Goal: Transaction & Acquisition: Purchase product/service

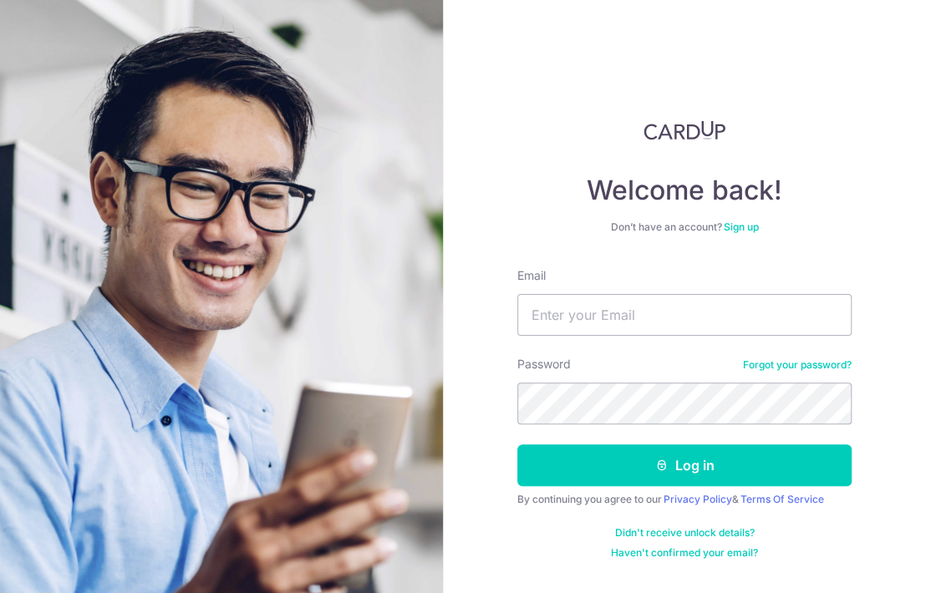
type input "abhinav.jhunjhunwala@gmail.com"
click at [576, 385] on div "Password Forgot your password?" at bounding box center [684, 390] width 334 height 69
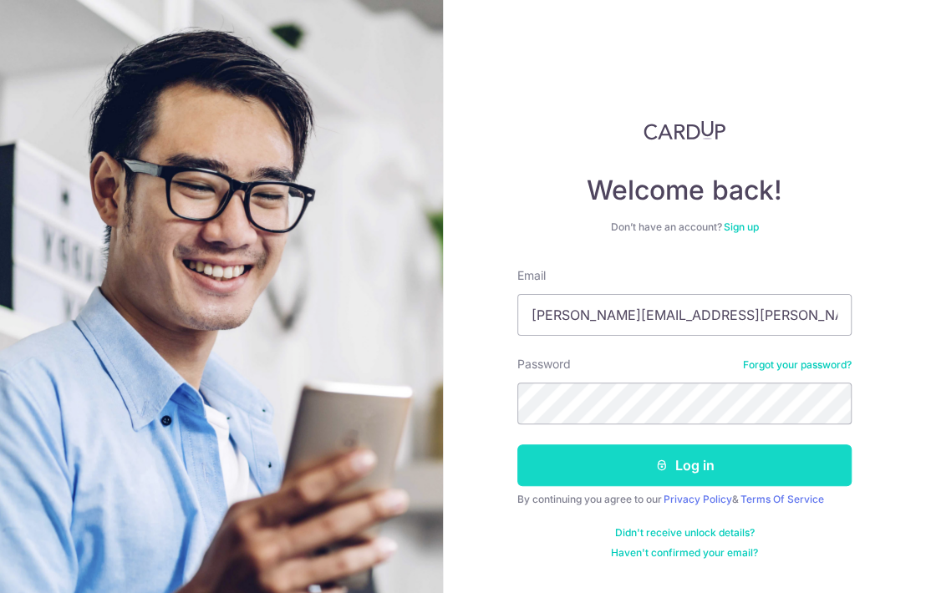
click at [759, 475] on button "Log in" at bounding box center [684, 465] width 334 height 42
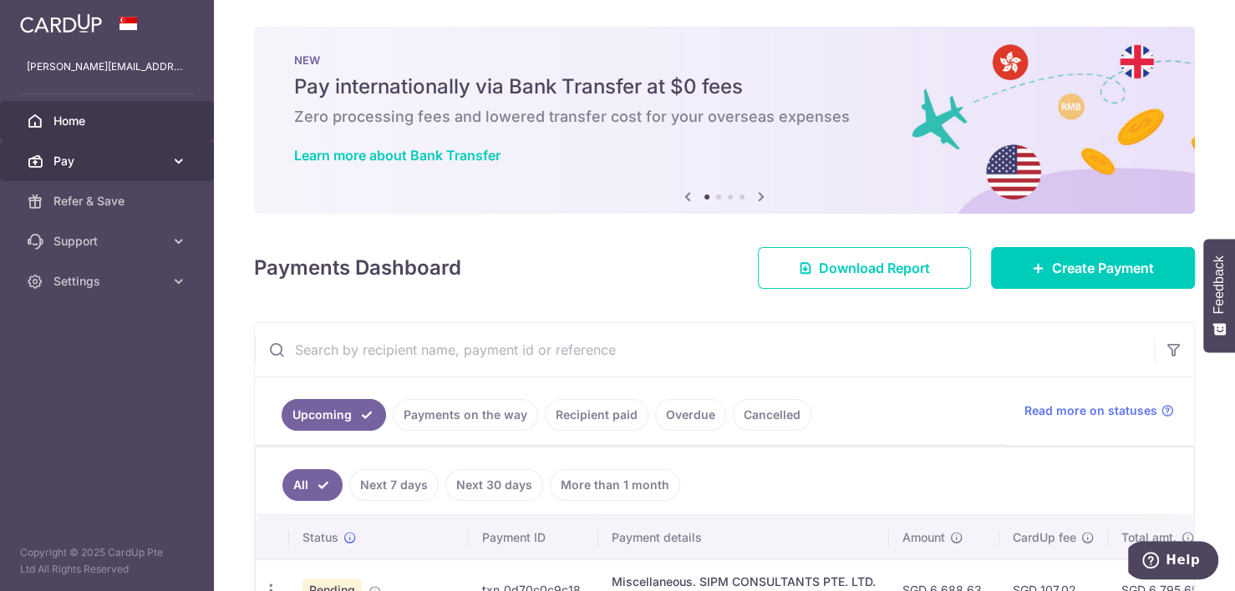
click at [180, 163] on icon at bounding box center [178, 161] width 17 height 17
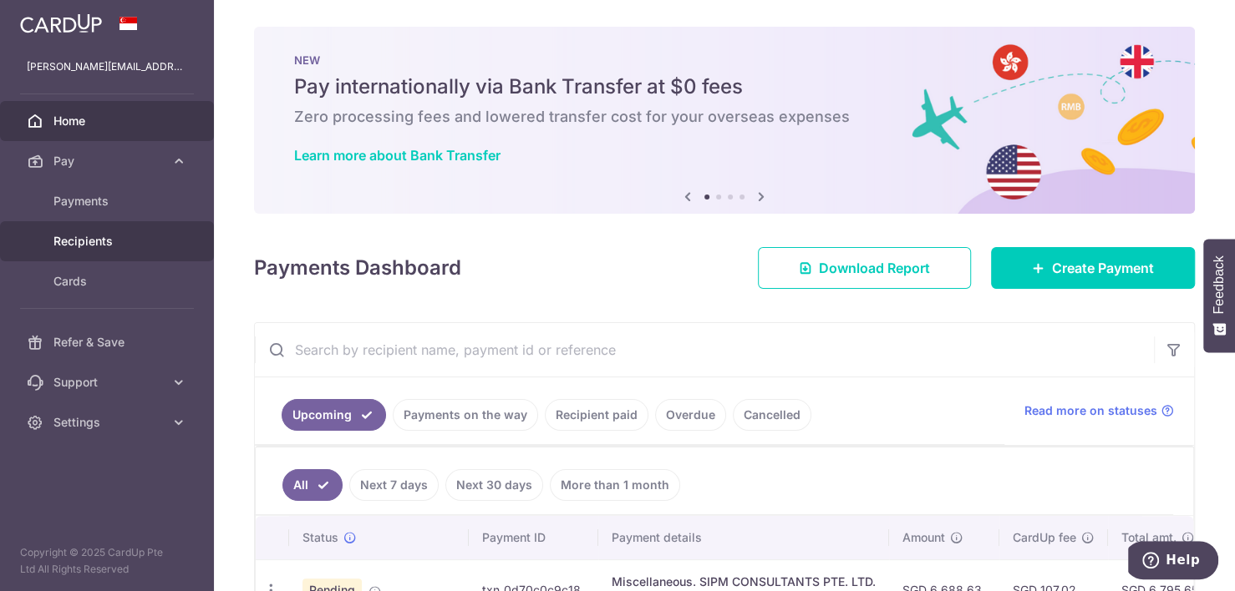
click at [136, 237] on span "Recipients" at bounding box center [108, 241] width 110 height 17
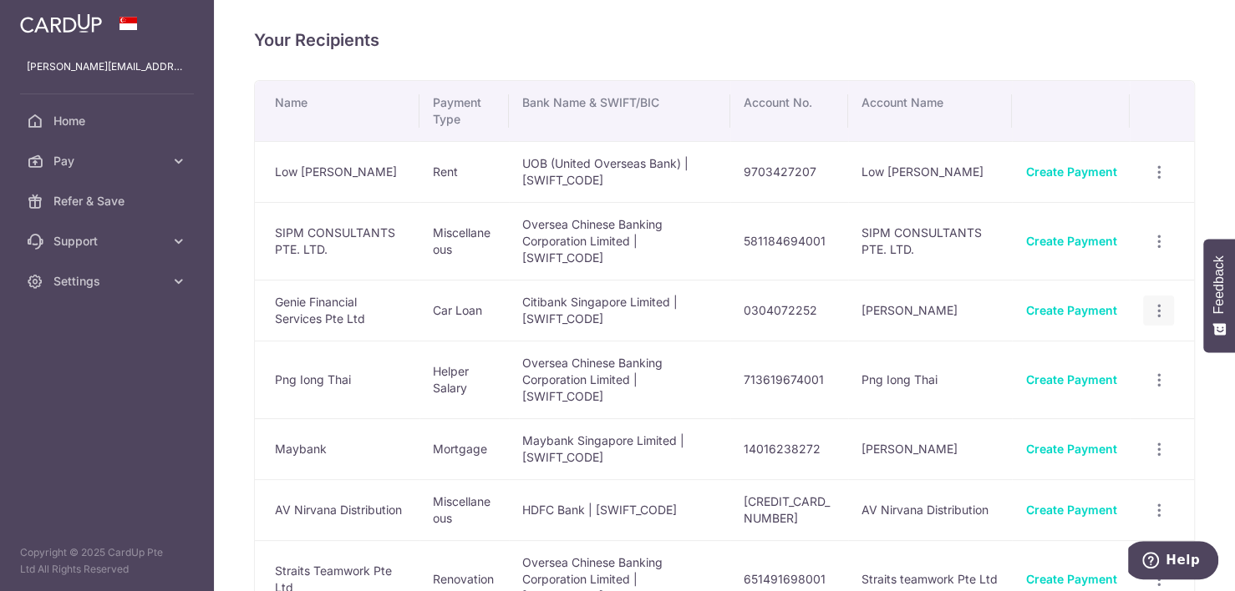
click at [1150, 181] on icon "button" at bounding box center [1159, 173] width 18 height 18
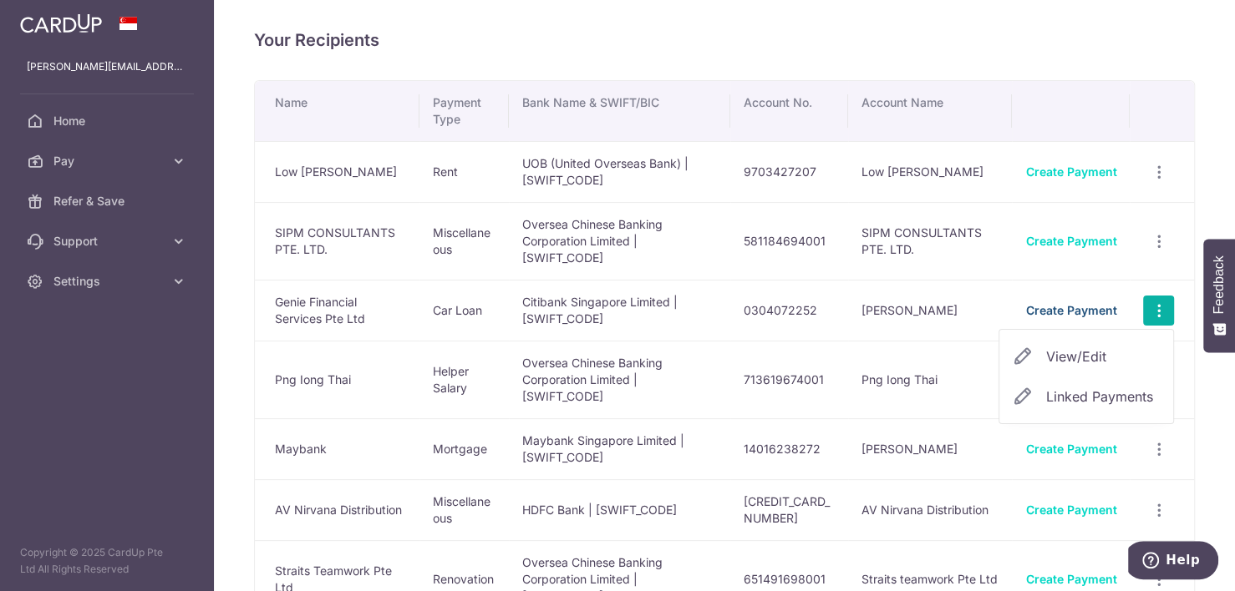
click at [1067, 312] on link "Create Payment" at bounding box center [1070, 310] width 91 height 14
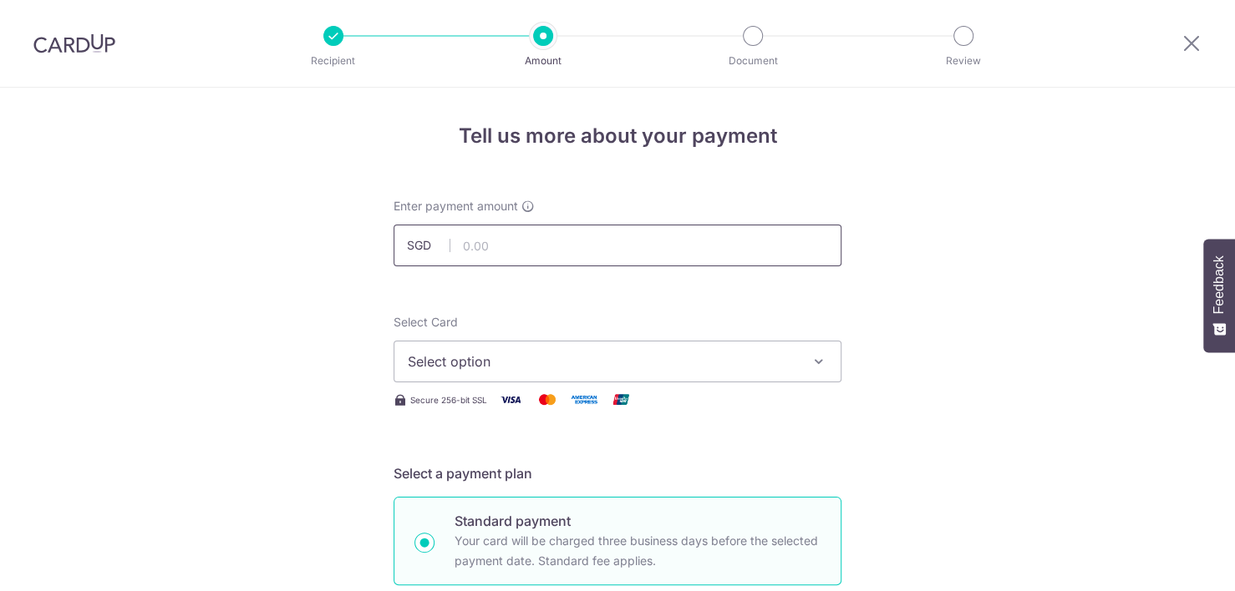
drag, startPoint x: 0, startPoint y: 0, endPoint x: 539, endPoint y: 256, distance: 596.4
click at [539, 256] on input "text" at bounding box center [617, 246] width 448 height 42
type input "13,103.00"
click at [509, 355] on span "Select option" at bounding box center [602, 362] width 389 height 20
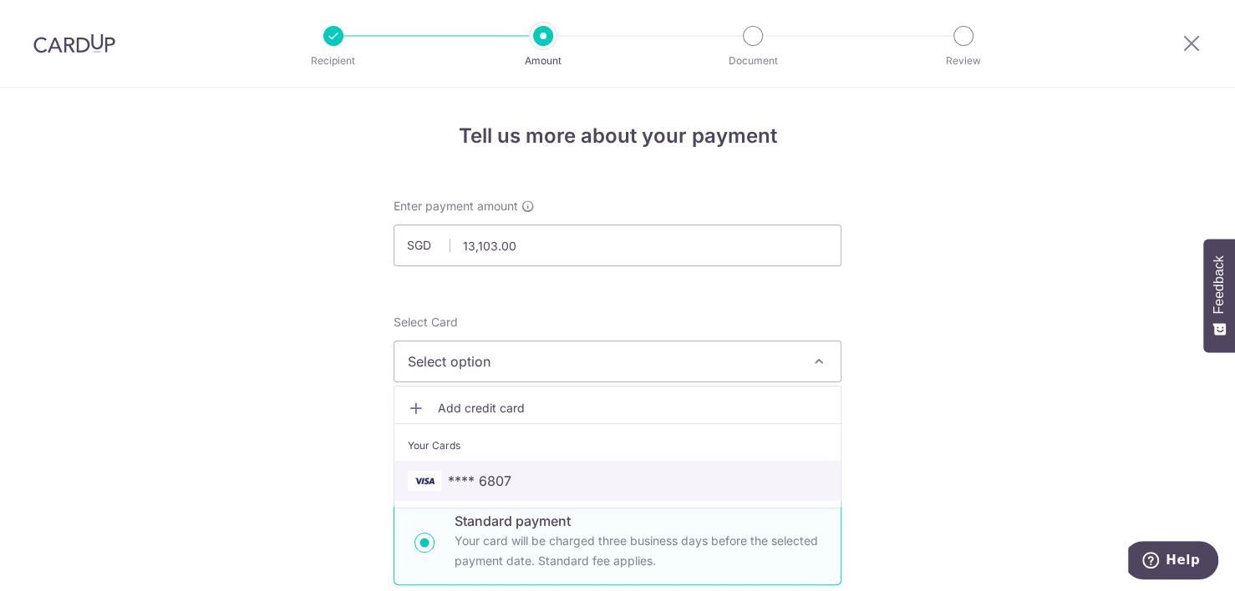
click at [485, 471] on span "**** 6807" at bounding box center [479, 481] width 63 height 20
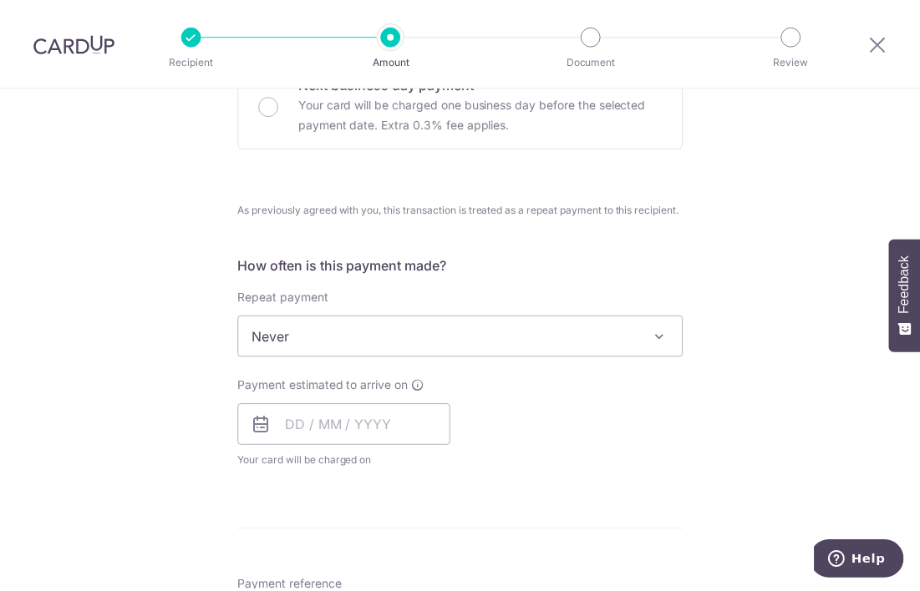
scroll to position [541, 0]
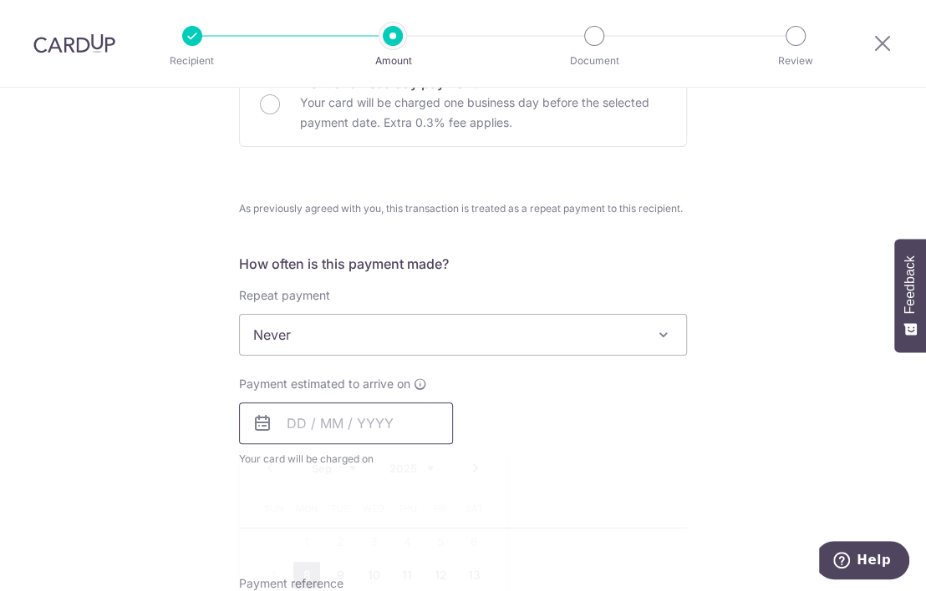
click at [287, 430] on input "text" at bounding box center [346, 424] width 214 height 42
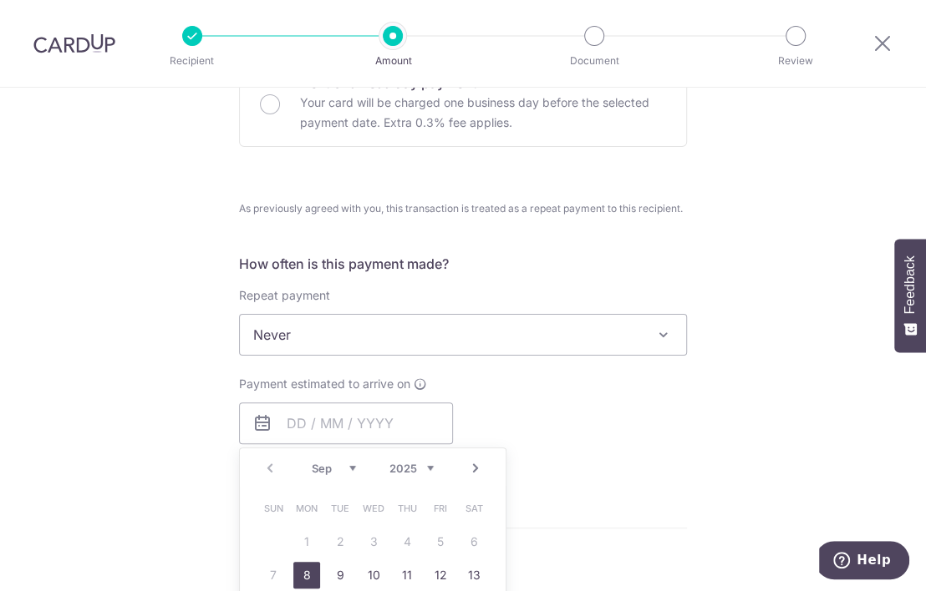
click at [304, 575] on link "8" at bounding box center [306, 575] width 27 height 27
type input "08/09/2025"
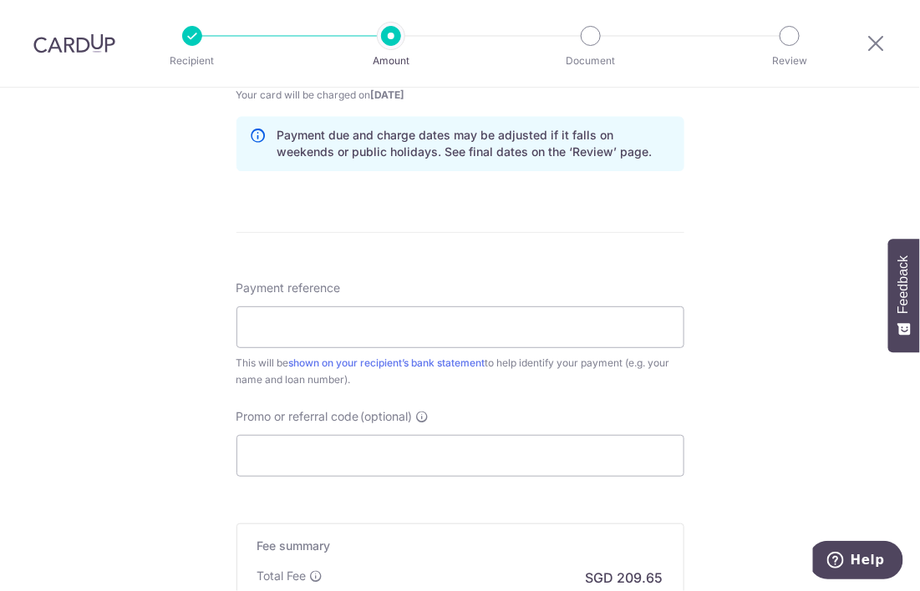
scroll to position [910, 0]
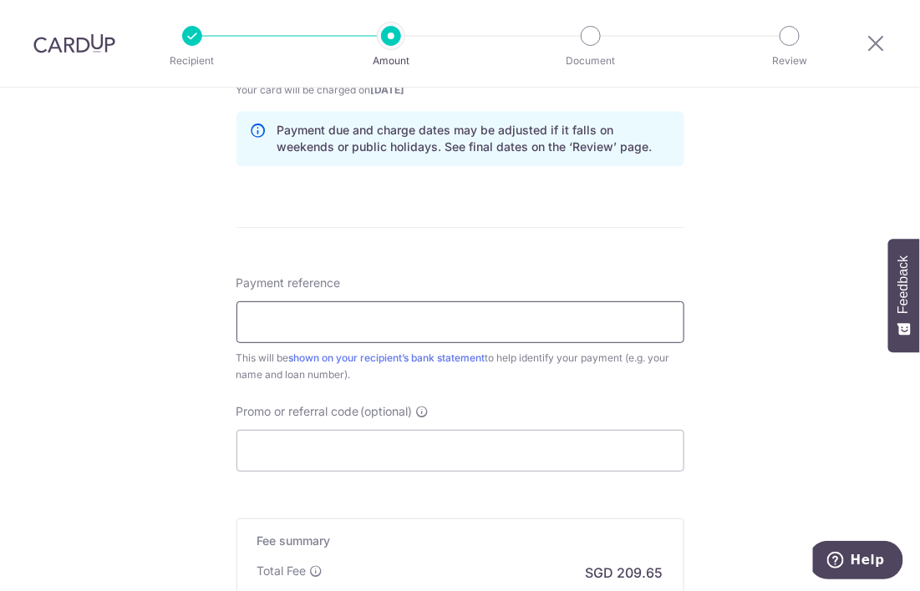
click at [286, 320] on input "Payment reference" at bounding box center [460, 323] width 448 height 42
type input "SLR5A"
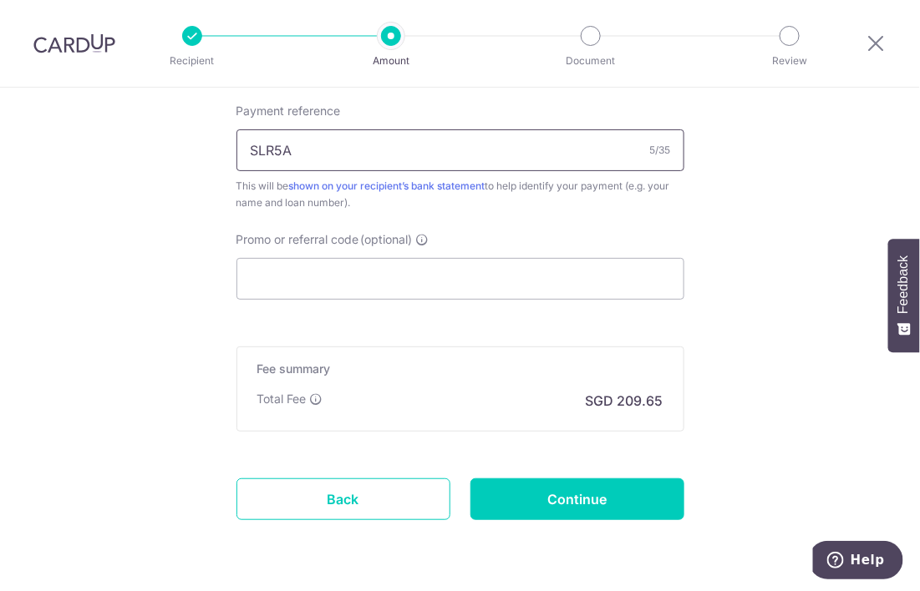
scroll to position [1084, 0]
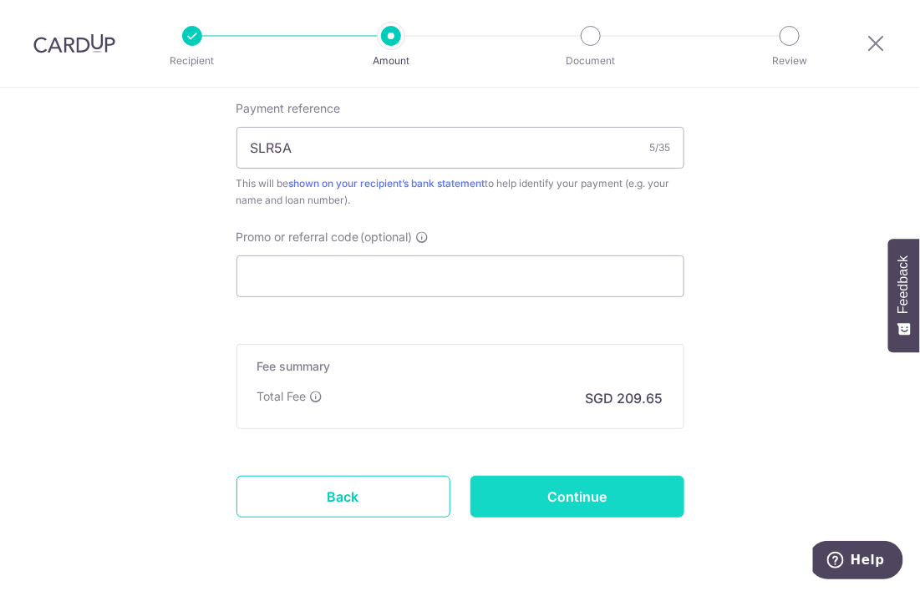
click at [608, 495] on input "Continue" at bounding box center [577, 497] width 214 height 42
type input "Create Schedule"
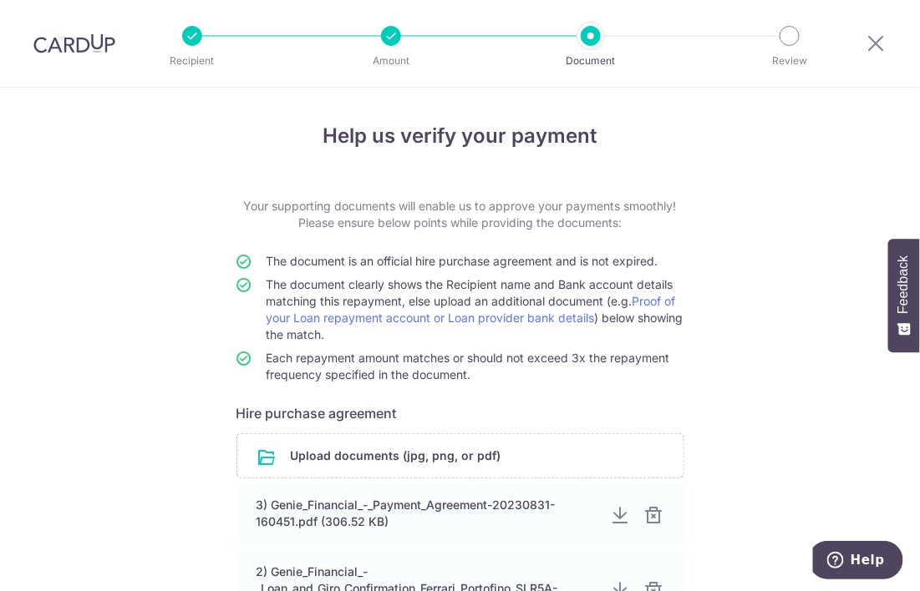
click at [763, 559] on div "Help us verify your payment Your supporting documents will enable us to approve…" at bounding box center [460, 478] width 920 height 780
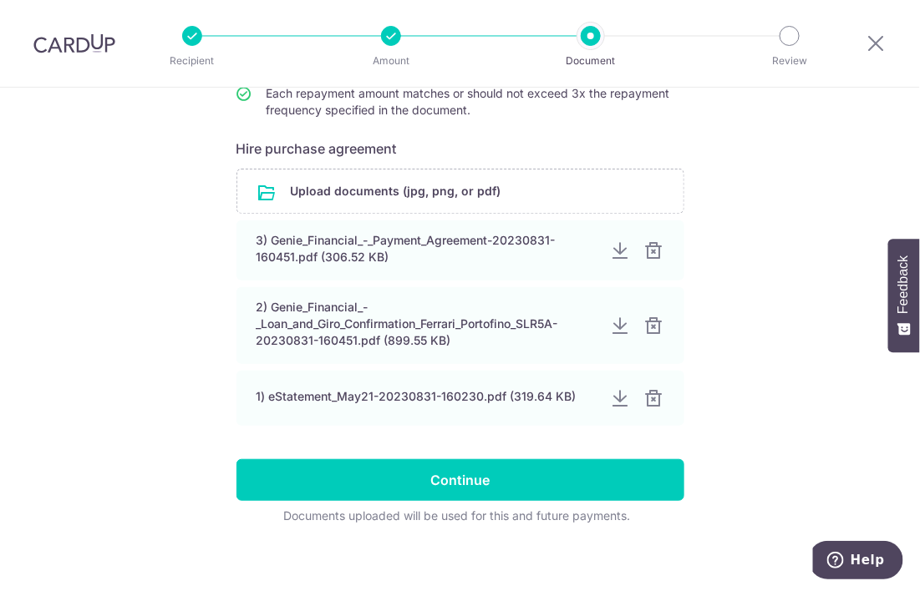
scroll to position [276, 0]
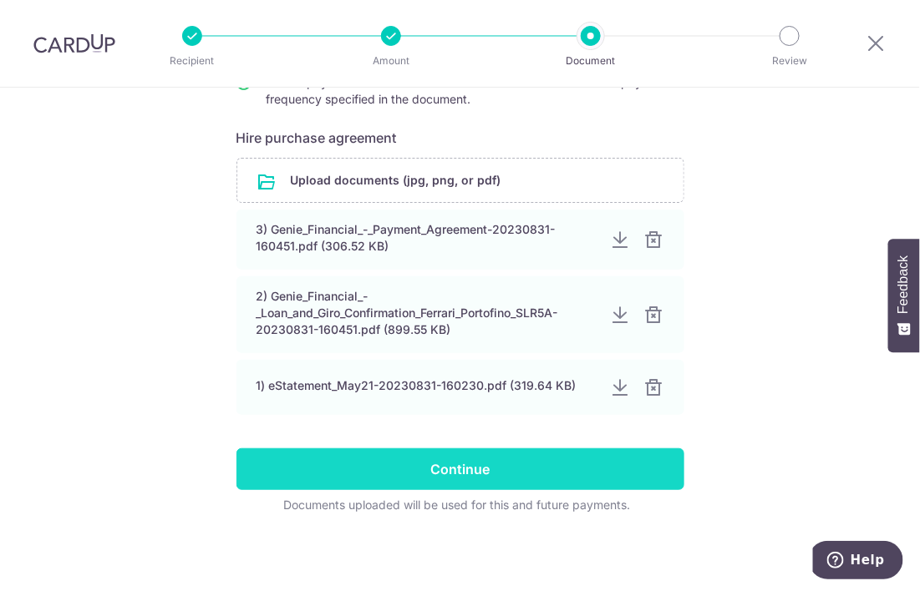
click at [468, 463] on input "Continue" at bounding box center [460, 470] width 448 height 42
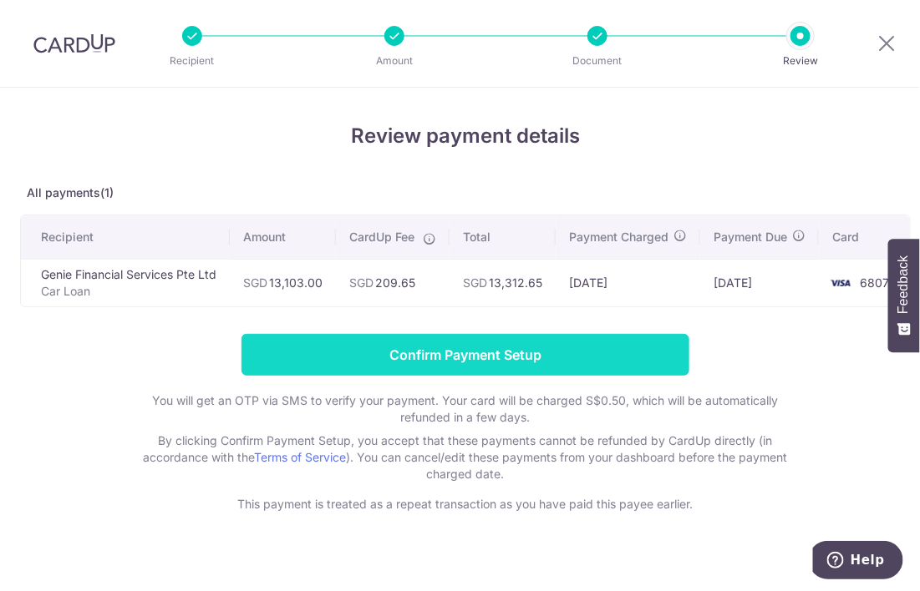
click at [500, 357] on input "Confirm Payment Setup" at bounding box center [465, 355] width 448 height 42
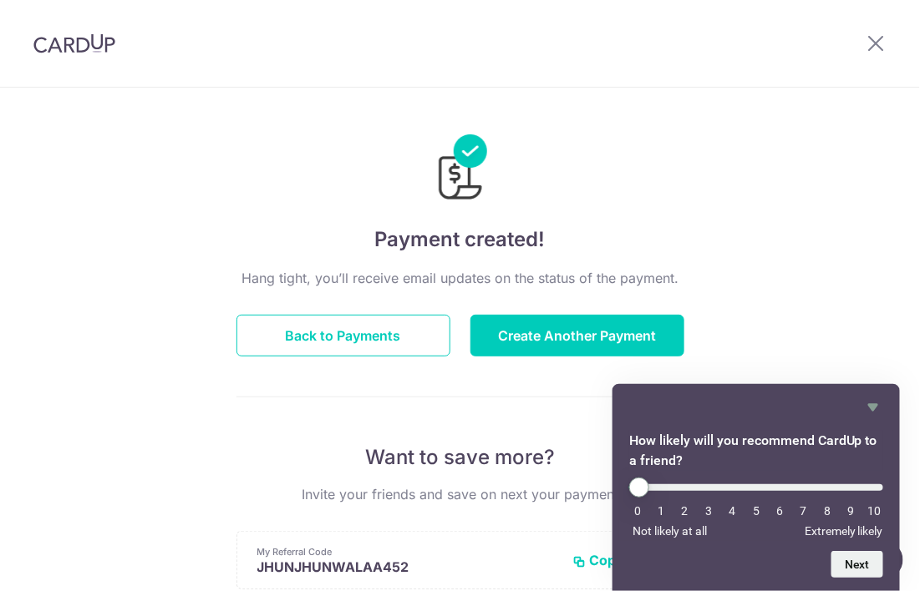
click at [227, 425] on div "Payment created! Hang tight, you’ll receive email updates on the status of the …" at bounding box center [460, 534] width 920 height 892
click at [331, 345] on button "Back to Payments" at bounding box center [343, 336] width 214 height 42
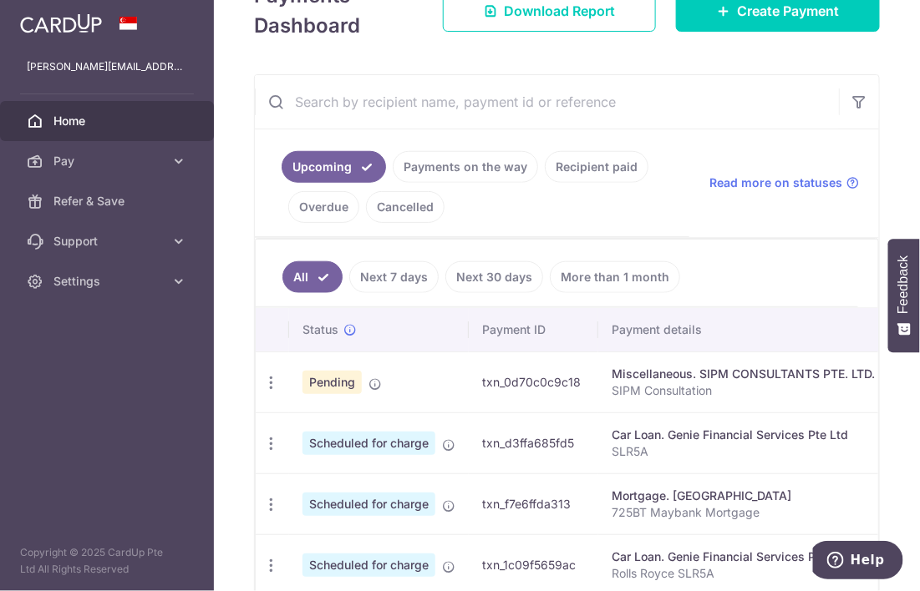
scroll to position [290, 0]
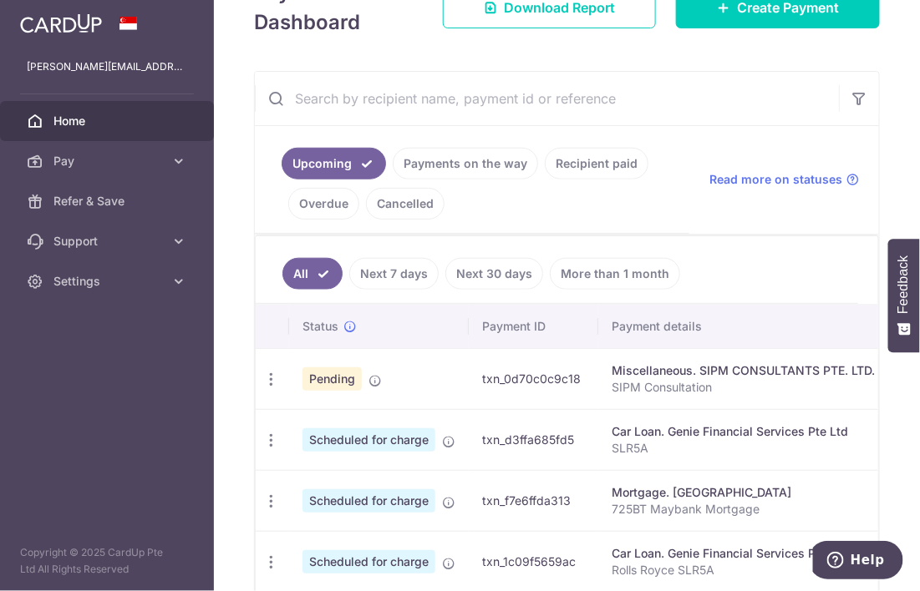
click at [314, 154] on link "Upcoming" at bounding box center [334, 164] width 104 height 32
click at [165, 163] on link "Pay" at bounding box center [107, 161] width 214 height 40
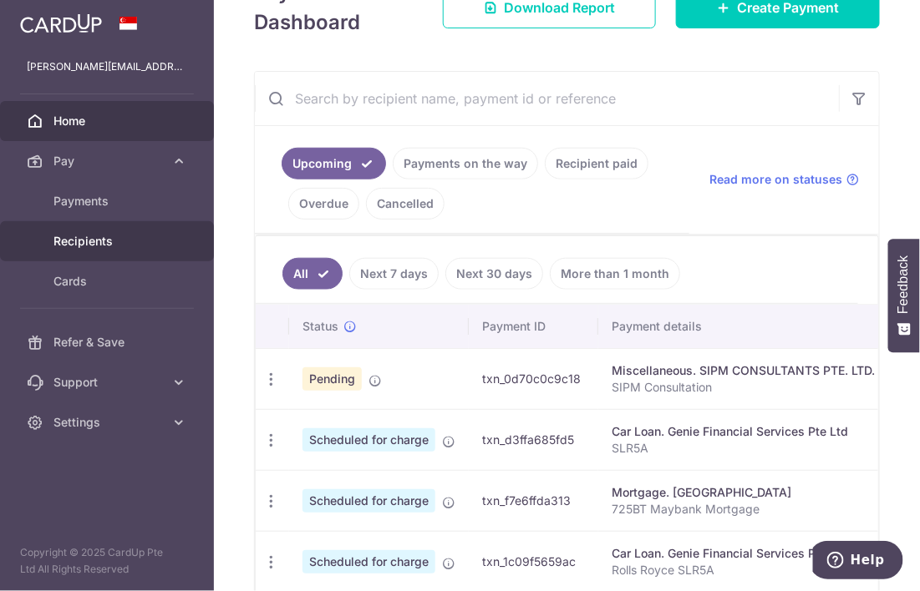
click at [92, 236] on span "Recipients" at bounding box center [108, 241] width 110 height 17
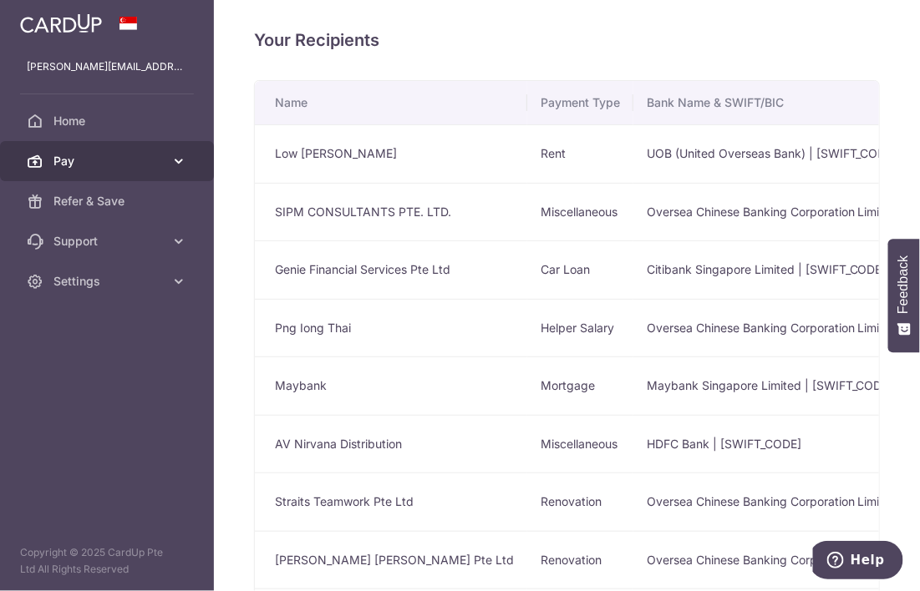
click at [175, 164] on icon at bounding box center [178, 161] width 17 height 17
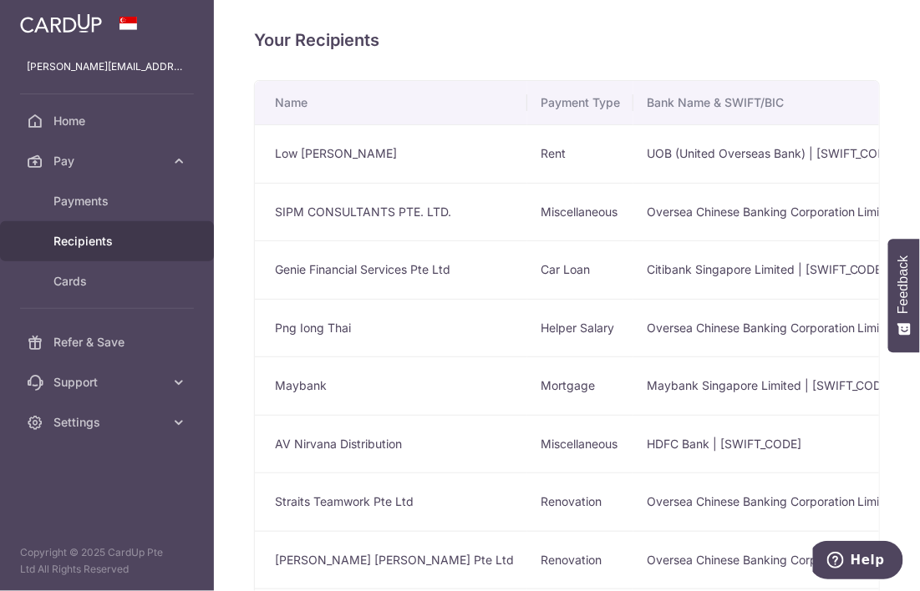
click at [110, 241] on span "Recipients" at bounding box center [108, 241] width 110 height 17
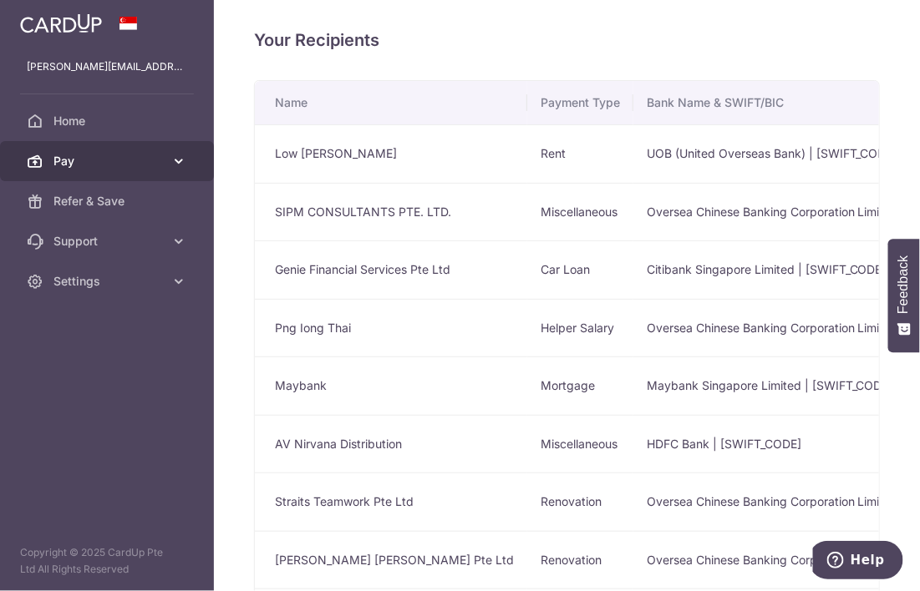
click at [114, 163] on span "Pay" at bounding box center [108, 161] width 110 height 17
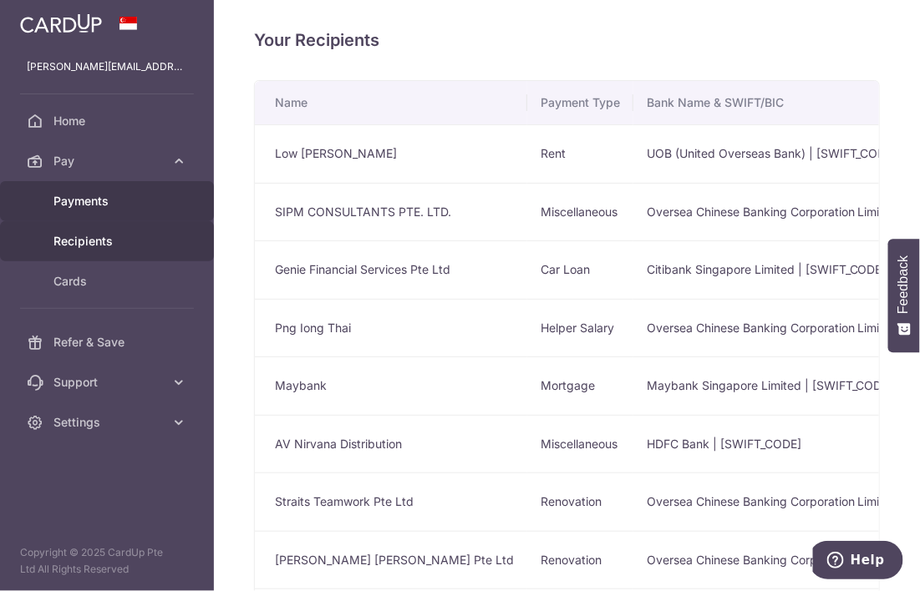
click at [96, 204] on span "Payments" at bounding box center [108, 201] width 110 height 17
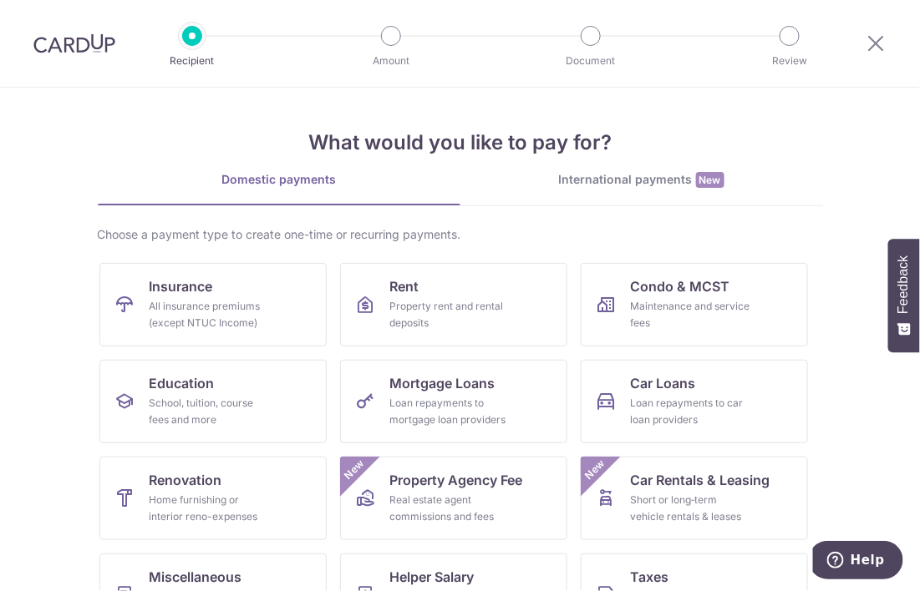
click at [64, 31] on div at bounding box center [74, 43] width 149 height 87
click at [78, 38] on img at bounding box center [74, 43] width 82 height 20
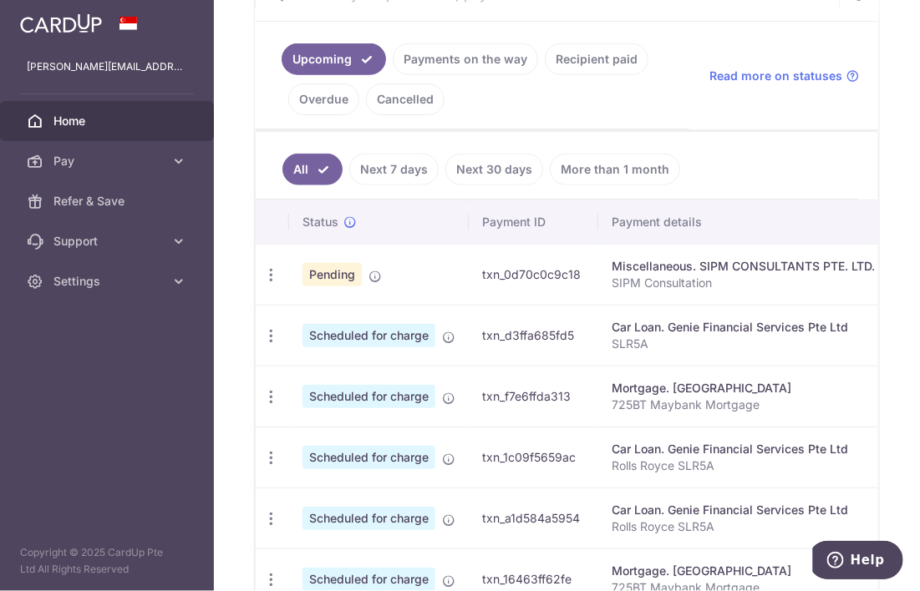
scroll to position [383, 0]
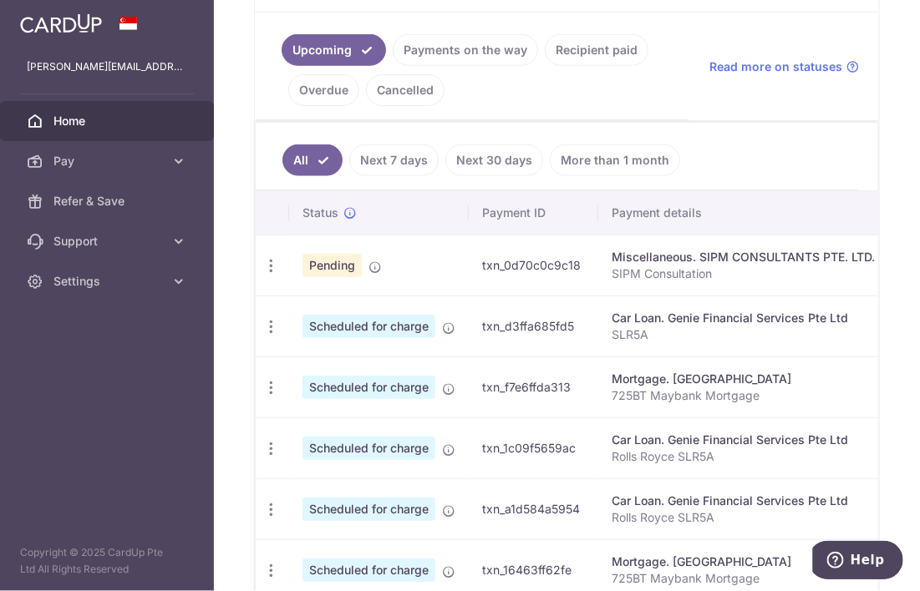
click at [487, 58] on link "Payments on the way" at bounding box center [465, 50] width 145 height 32
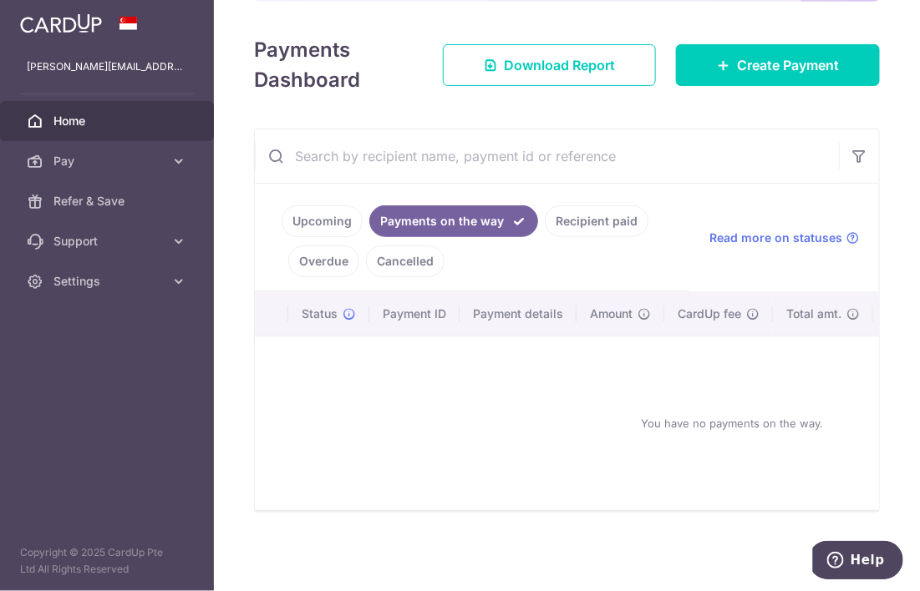
click at [591, 216] on link "Recipient paid" at bounding box center [597, 222] width 104 height 32
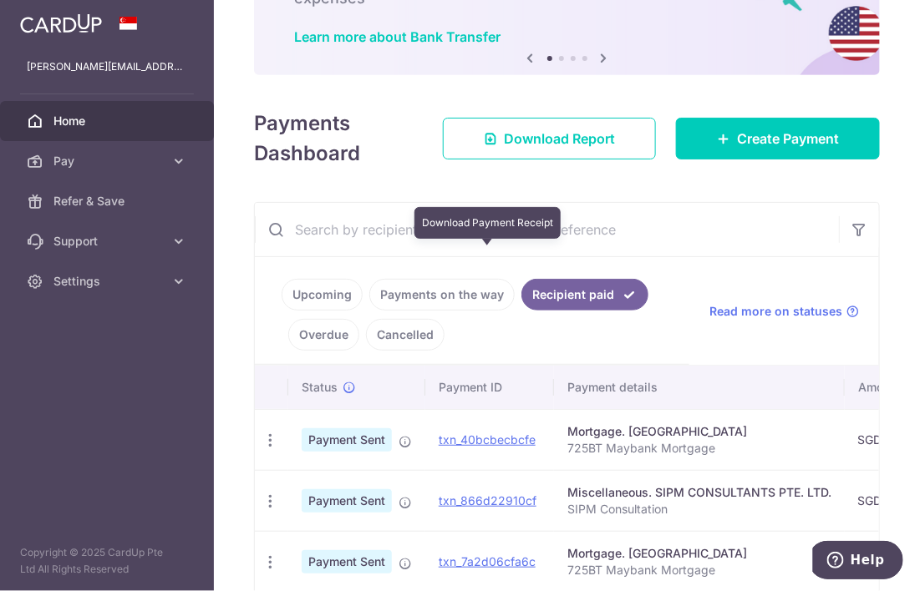
scroll to position [383, 0]
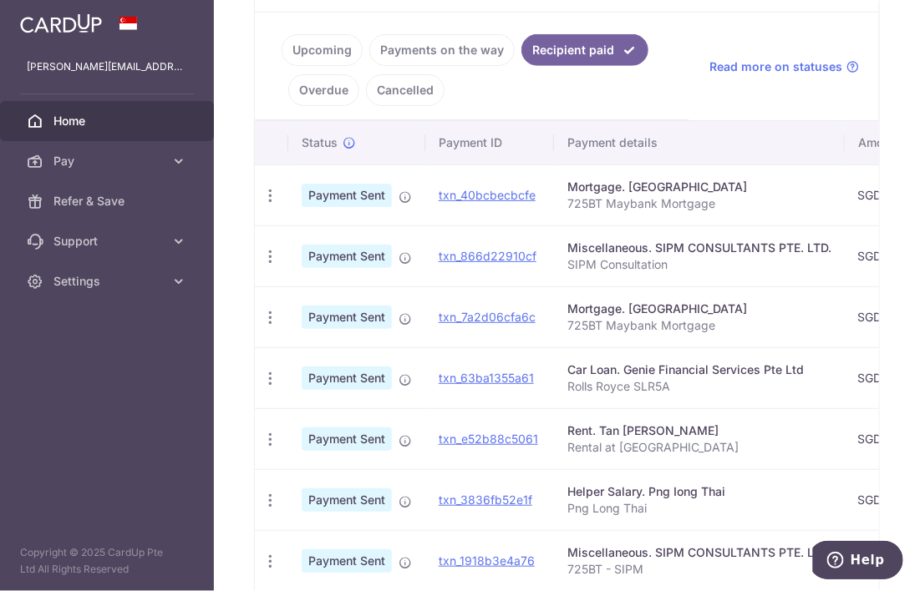
click at [338, 48] on link "Upcoming" at bounding box center [322, 50] width 81 height 32
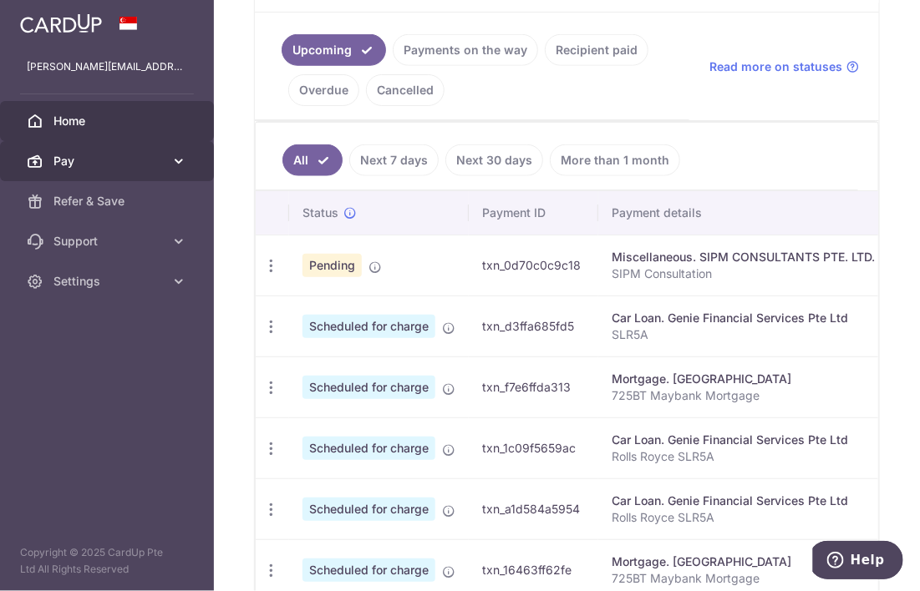
click at [111, 155] on span "Pay" at bounding box center [108, 161] width 110 height 17
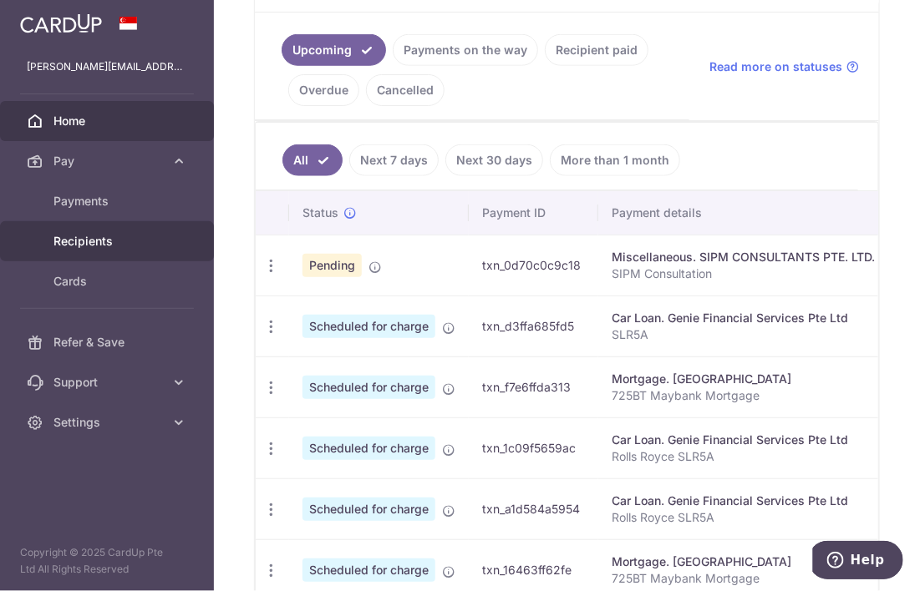
click at [103, 233] on span "Recipients" at bounding box center [108, 241] width 110 height 17
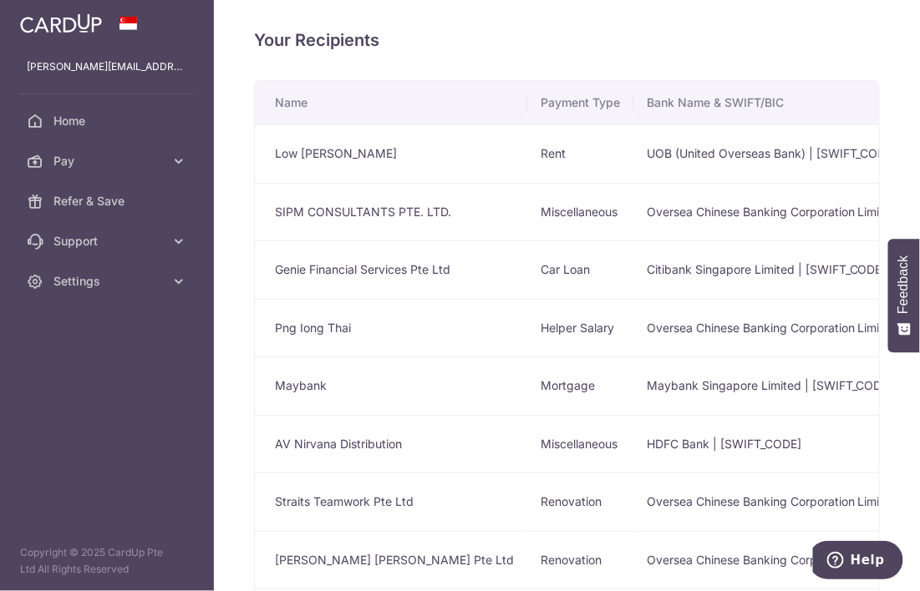
click at [761, 278] on td "Citibank Singapore Limited | [SWIFT_CODE]" at bounding box center [818, 270] width 370 height 58
drag, startPoint x: 526, startPoint y: 588, endPoint x: 634, endPoint y: 586, distance: 107.8
click at [635, 272] on td "Citibank Singapore Limited | [SWIFT_CODE]" at bounding box center [818, 270] width 370 height 58
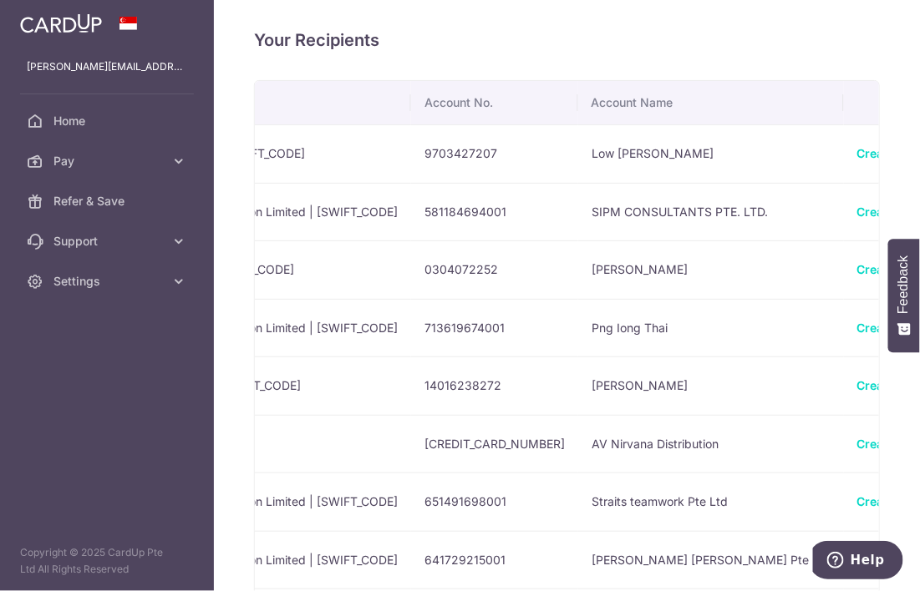
scroll to position [0, 593]
click at [856, 272] on link "Create Payment" at bounding box center [901, 269] width 91 height 14
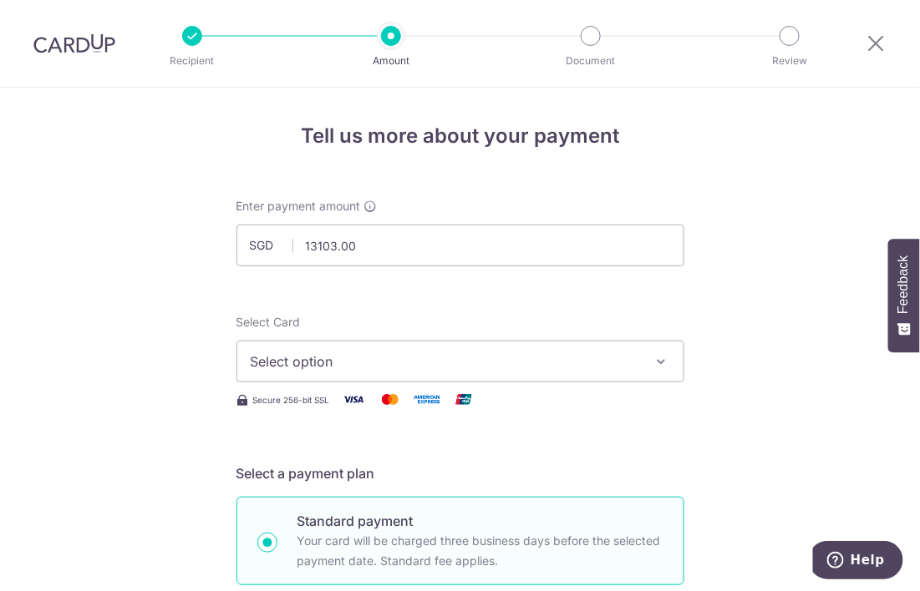
type input "13,103.00"
click at [342, 379] on button "Select option" at bounding box center [460, 362] width 448 height 42
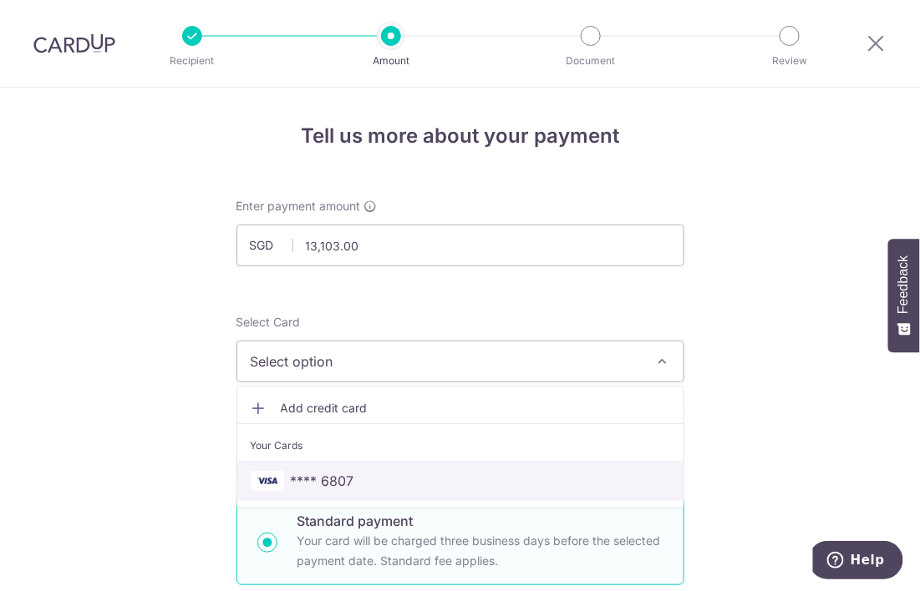
click at [301, 476] on span "**** 6807" at bounding box center [322, 481] width 63 height 20
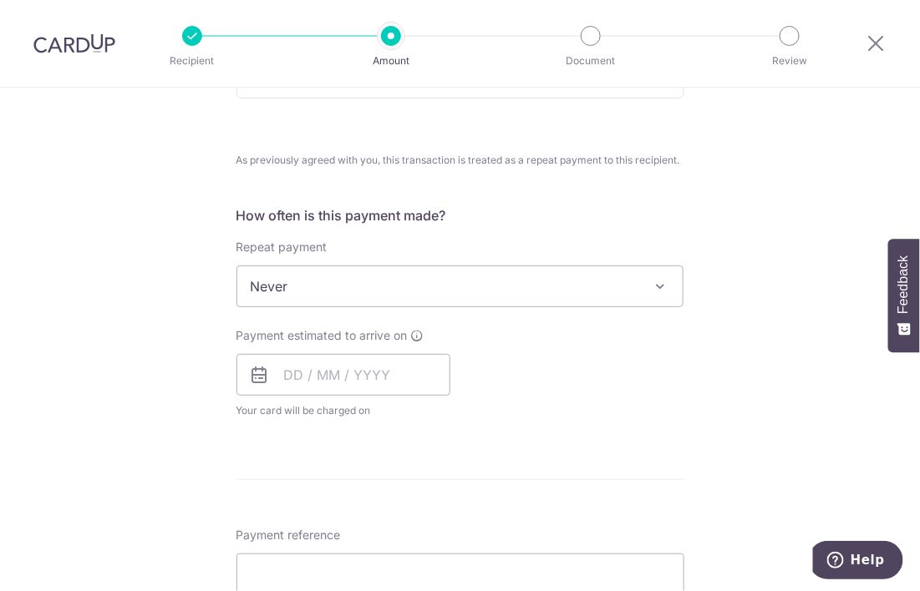
scroll to position [579, 0]
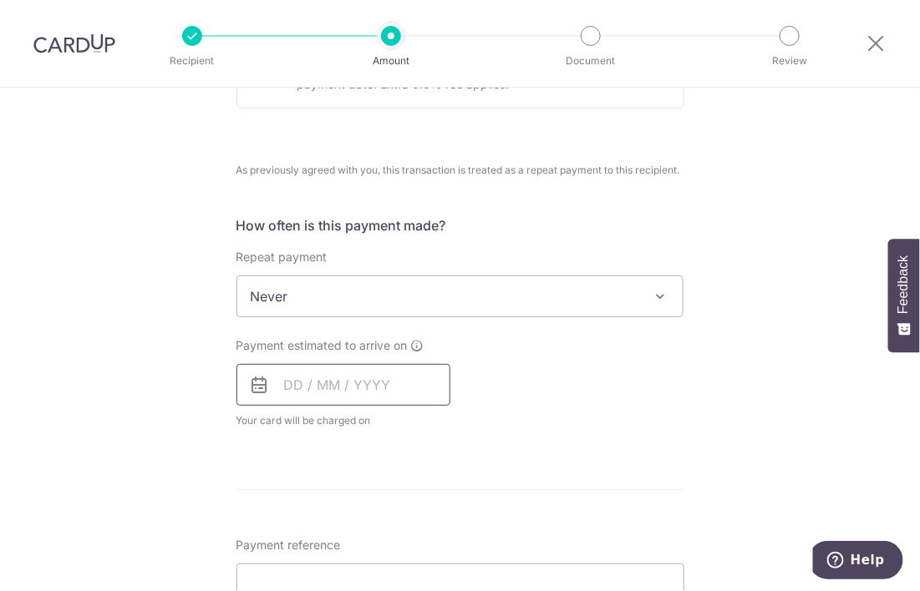
click at [316, 392] on input "text" at bounding box center [343, 385] width 214 height 42
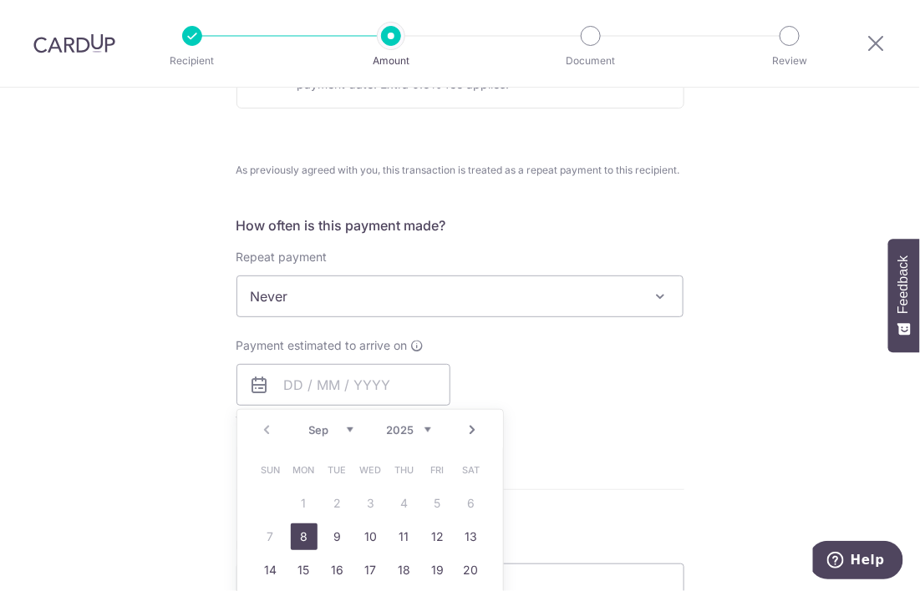
click at [301, 537] on link "8" at bounding box center [304, 537] width 27 height 27
type input "08/09/2025"
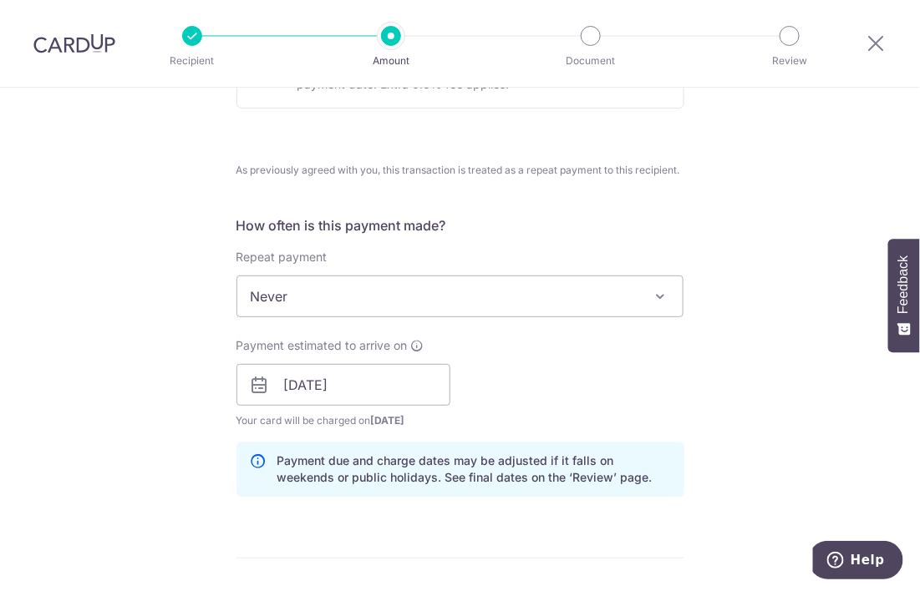
drag, startPoint x: 697, startPoint y: 385, endPoint x: 911, endPoint y: 473, distance: 231.2
click at [707, 389] on div "Tell us more about your payment Enter payment amount SGD 13,103.00 13103.00 Sel…" at bounding box center [460, 329] width 920 height 1640
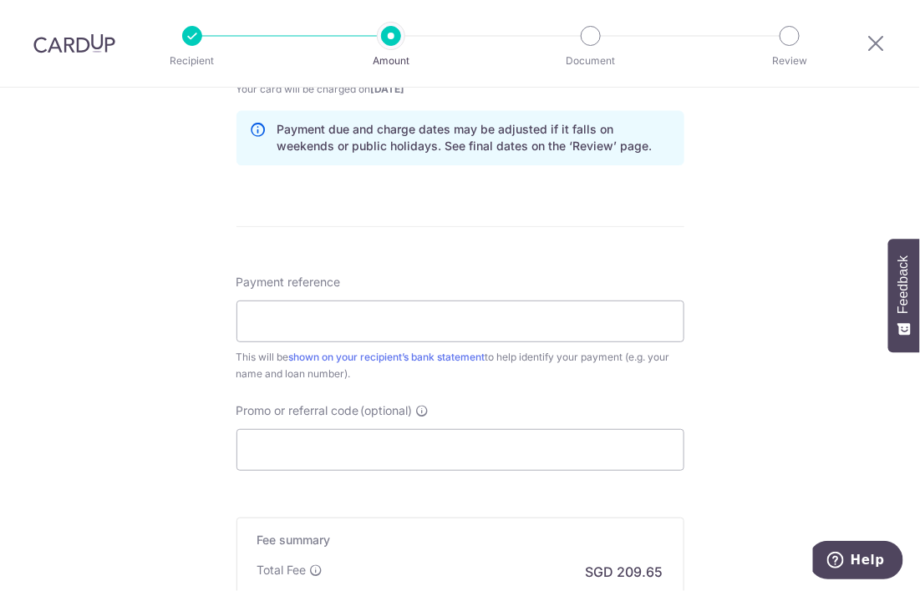
scroll to position [926, 0]
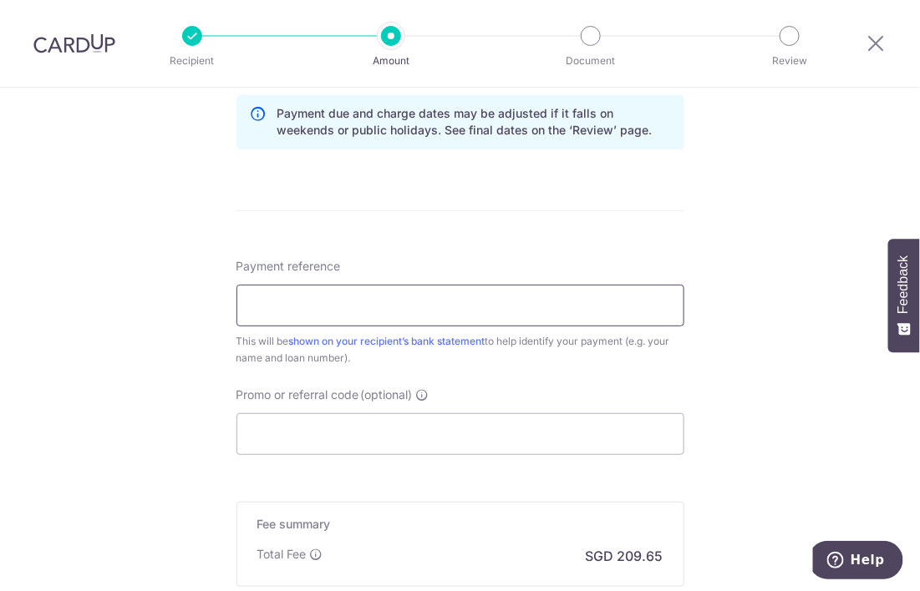
click at [295, 317] on input "Payment reference" at bounding box center [460, 306] width 448 height 42
type input "SLR5A"
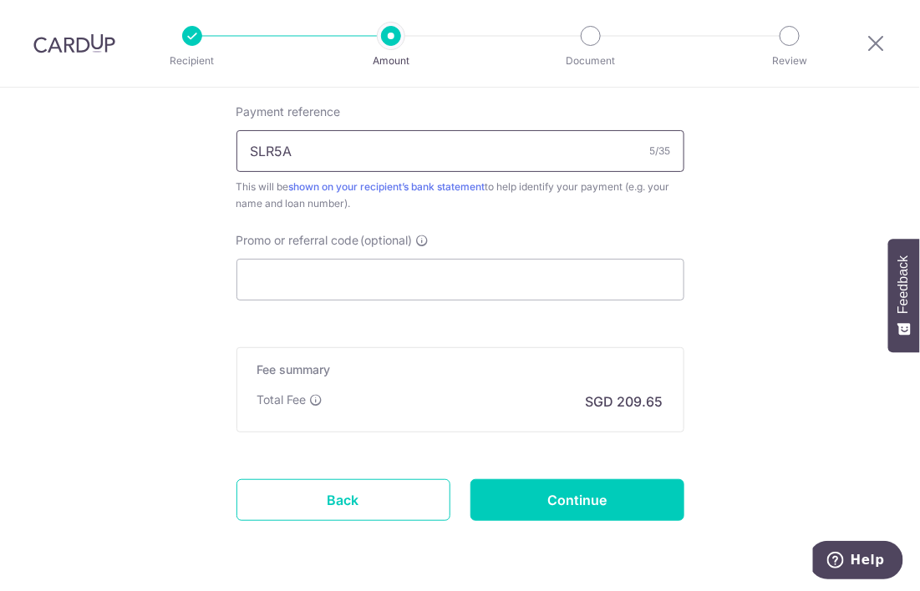
scroll to position [1133, 0]
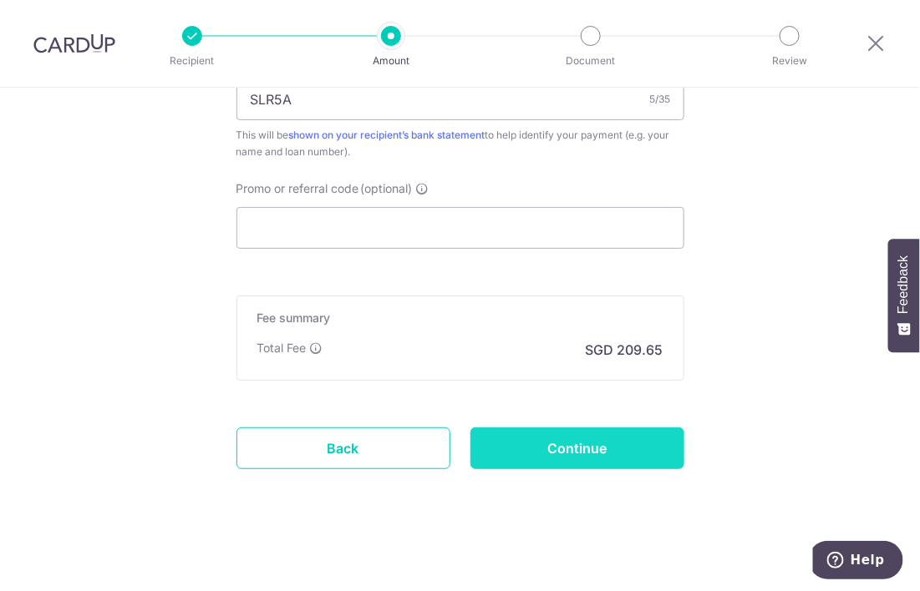
click at [556, 439] on input "Continue" at bounding box center [577, 449] width 214 height 42
type input "Create Schedule"
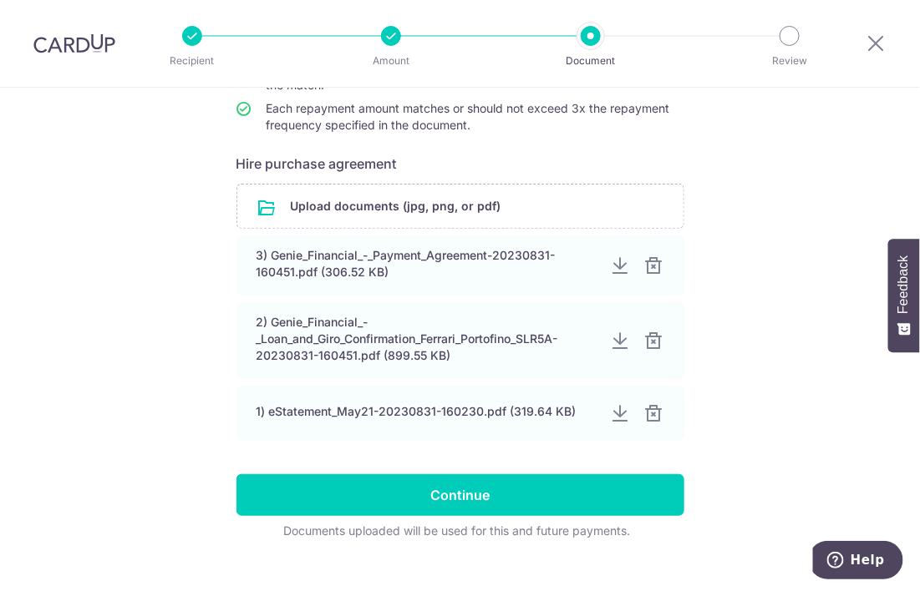
scroll to position [253, 0]
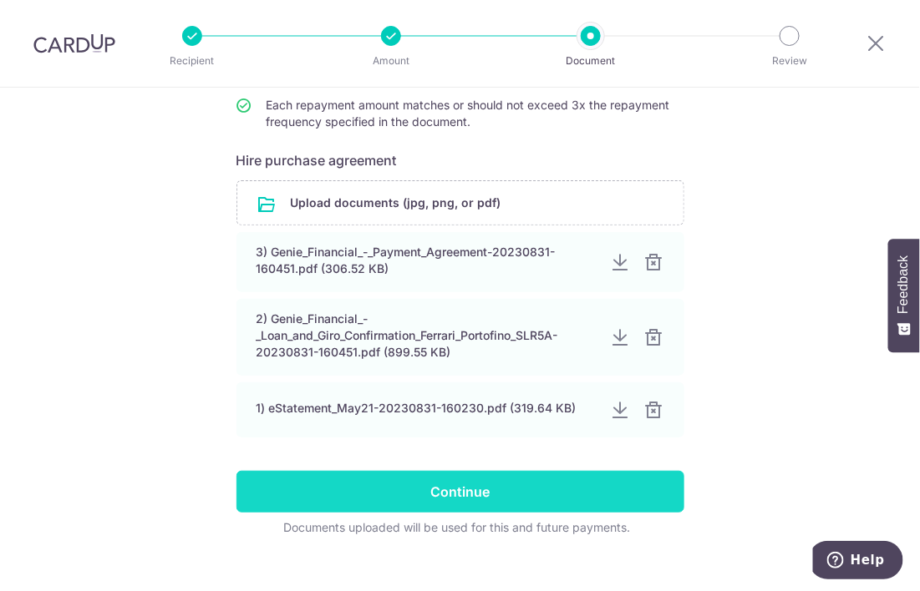
click at [487, 496] on input "Continue" at bounding box center [460, 492] width 448 height 42
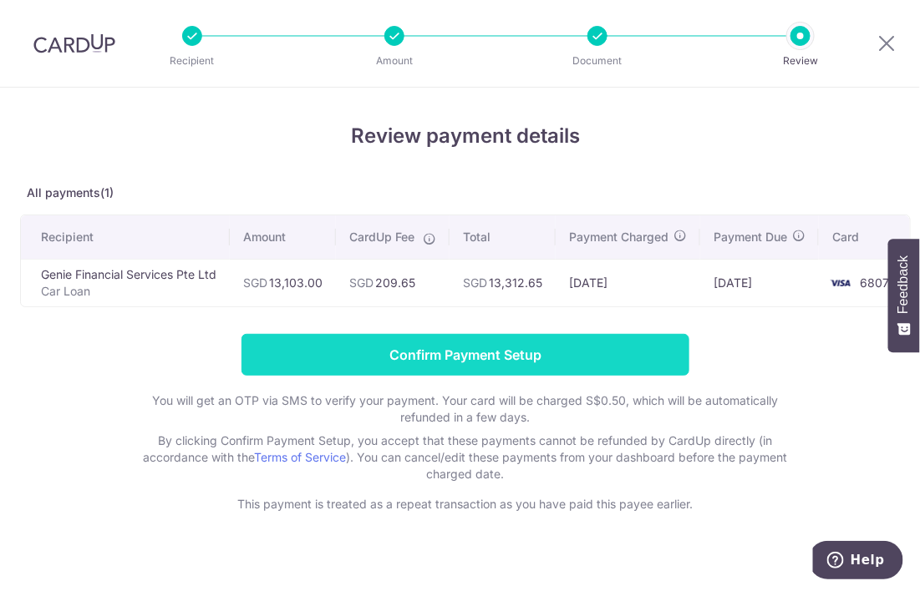
click at [529, 358] on input "Confirm Payment Setup" at bounding box center [465, 355] width 448 height 42
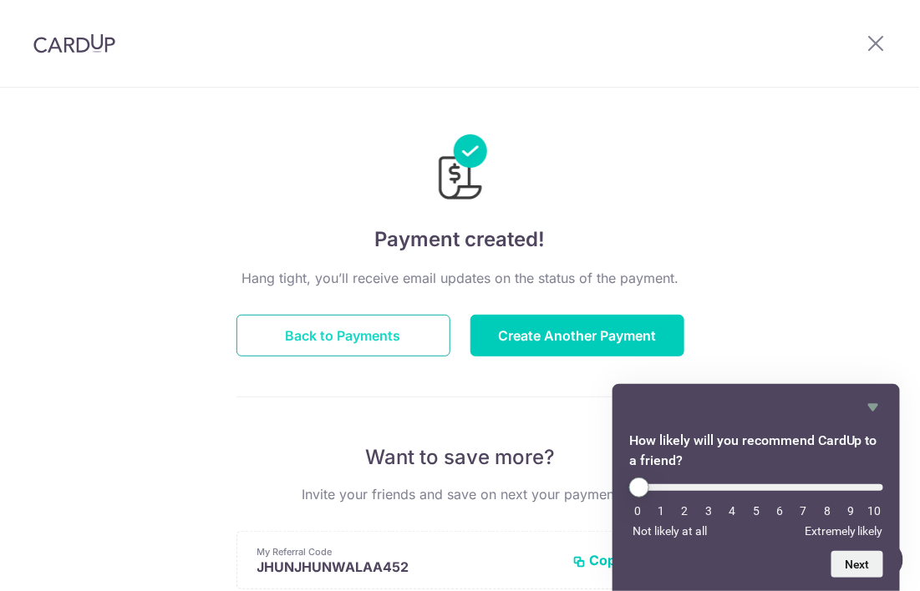
click at [321, 334] on button "Back to Payments" at bounding box center [343, 336] width 214 height 42
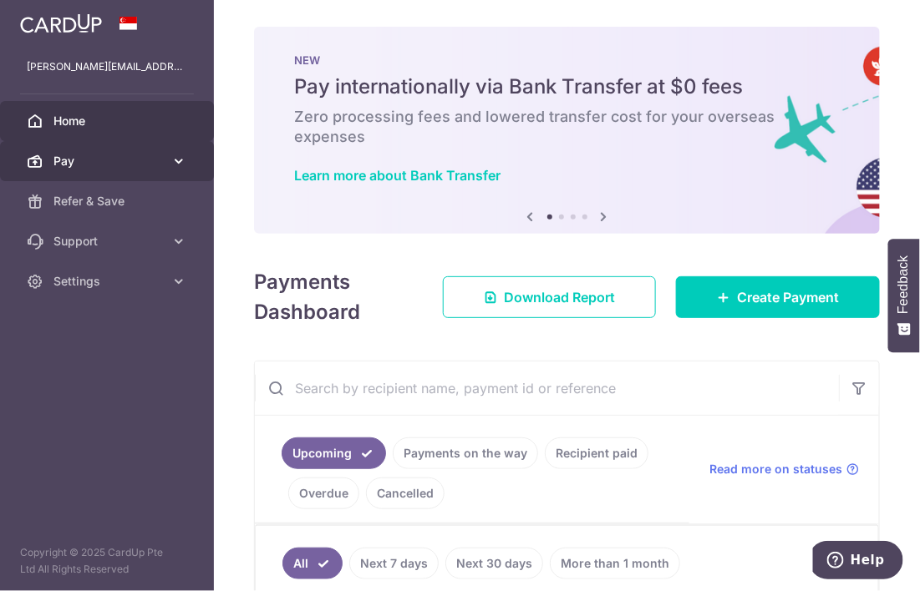
click at [92, 158] on span "Pay" at bounding box center [108, 161] width 110 height 17
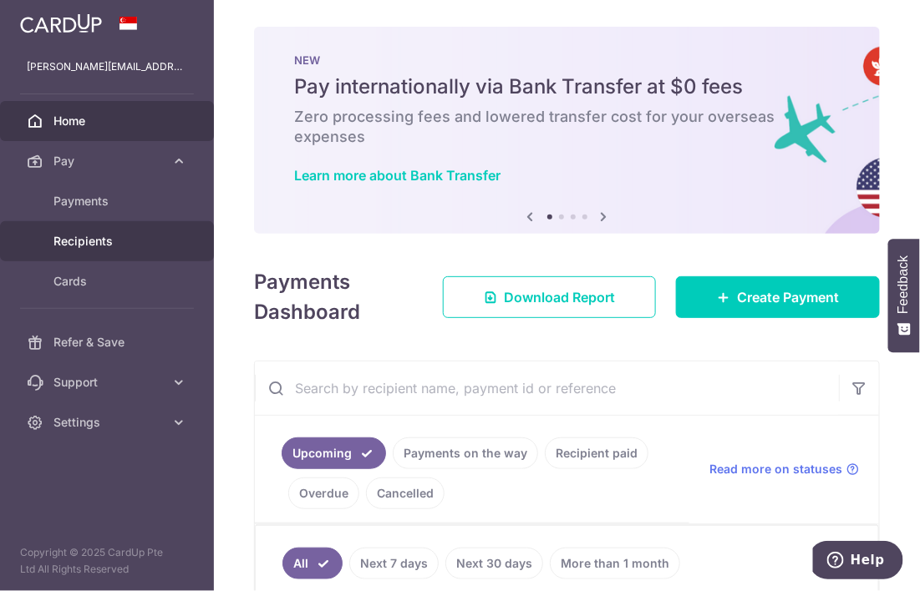
click at [77, 236] on span "Recipients" at bounding box center [108, 241] width 110 height 17
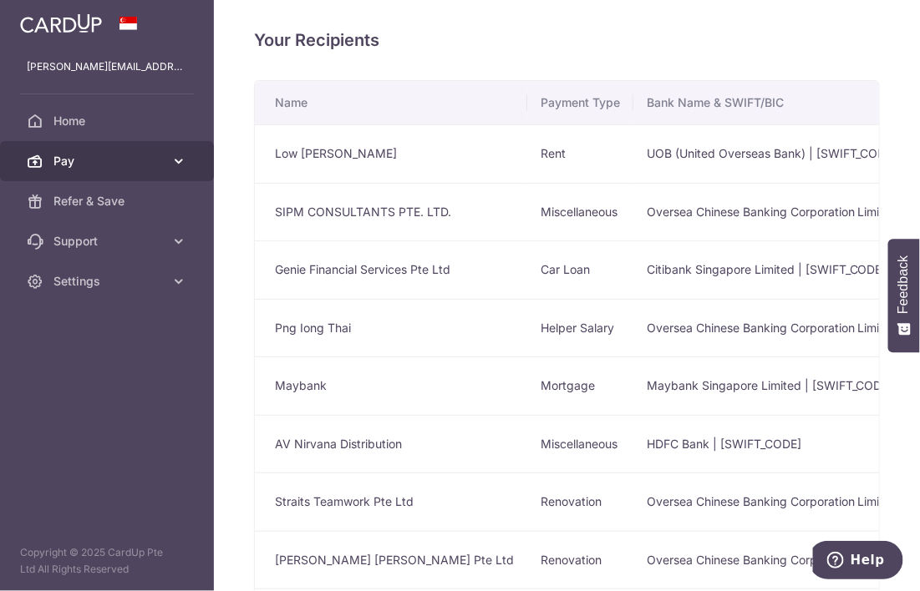
click at [97, 159] on span "Pay" at bounding box center [108, 161] width 110 height 17
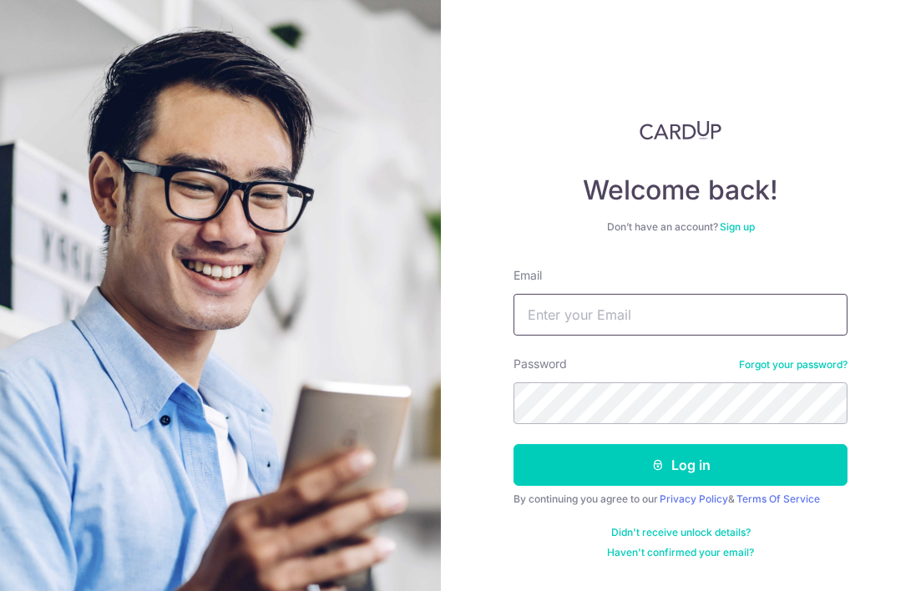
click at [536, 308] on input "Email" at bounding box center [681, 315] width 334 height 42
type input "[PERSON_NAME][EMAIL_ADDRESS][PERSON_NAME][DOMAIN_NAME]"
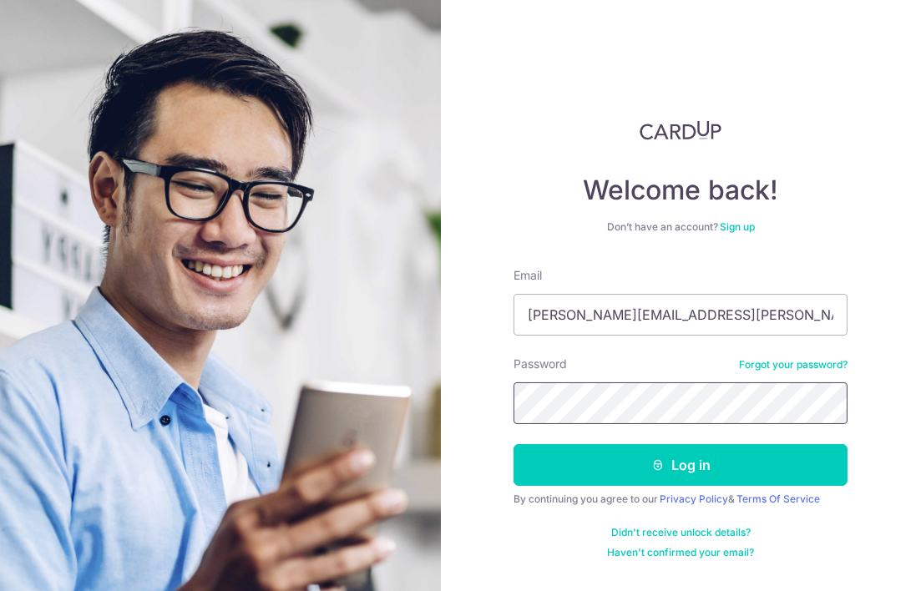
click at [514, 444] on button "Log in" at bounding box center [681, 465] width 334 height 42
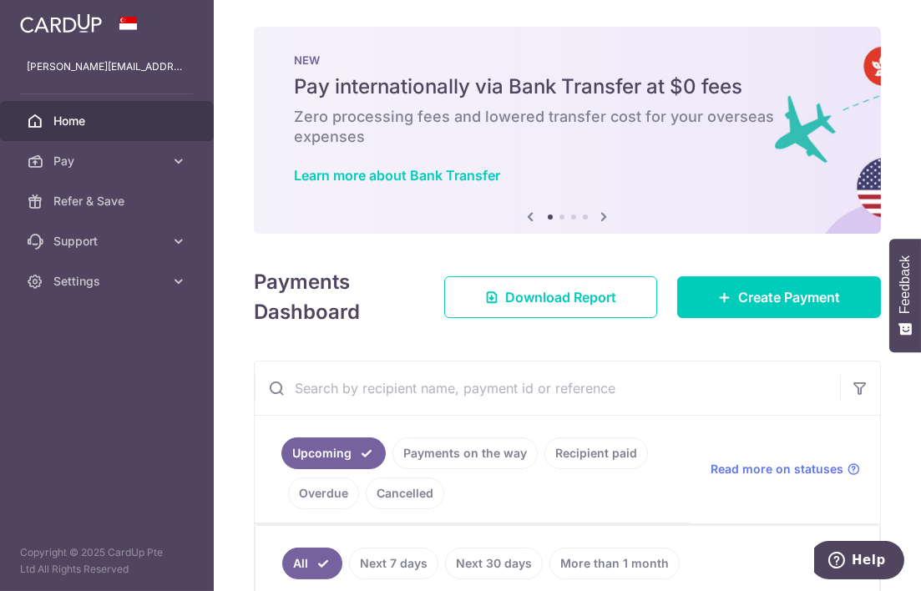
click at [485, 454] on link "Payments on the way" at bounding box center [465, 454] width 145 height 32
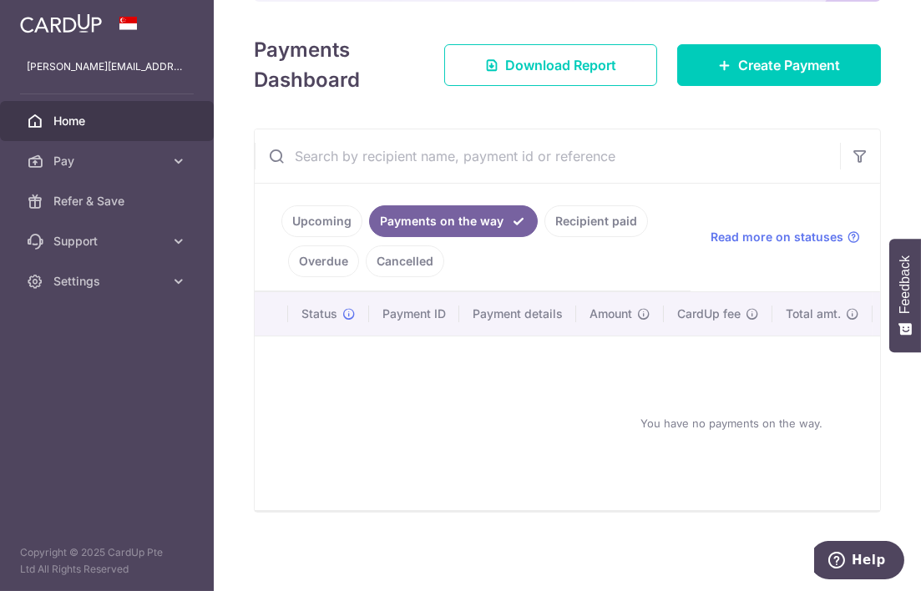
scroll to position [238, 0]
click at [333, 224] on link "Upcoming" at bounding box center [322, 222] width 81 height 32
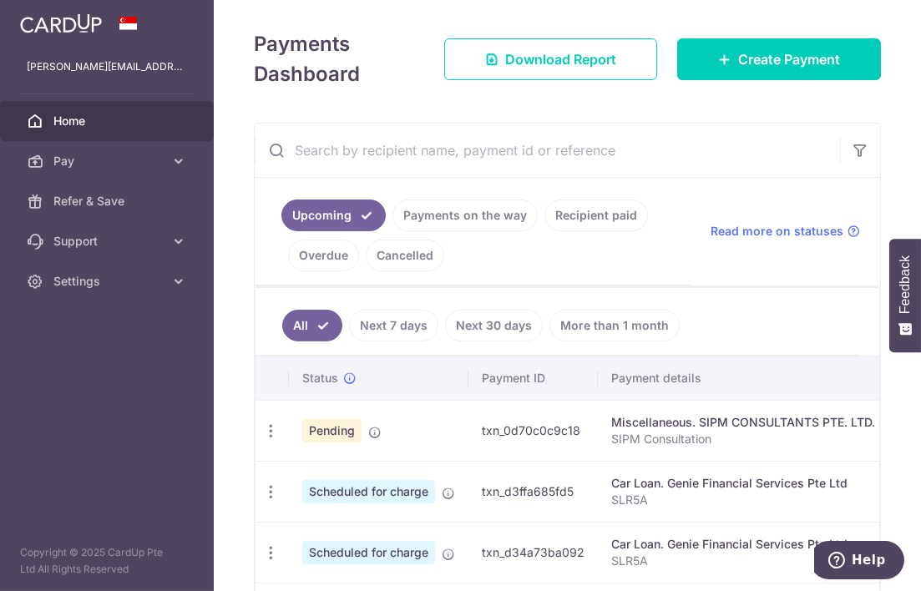
click at [407, 324] on link "Next 7 days" at bounding box center [393, 326] width 89 height 32
click at [451, 217] on link "Payments on the way" at bounding box center [465, 216] width 145 height 32
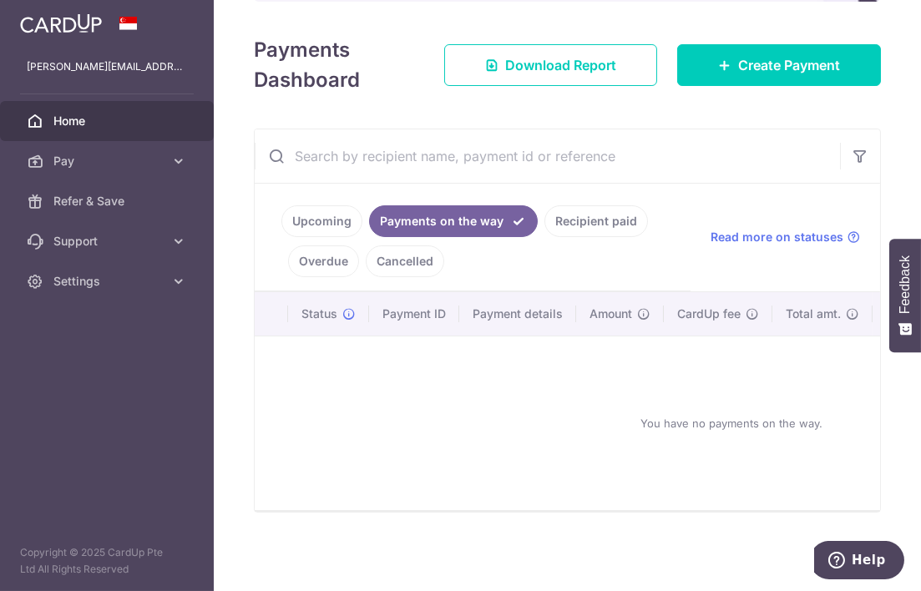
click at [49, 113] on link "Home" at bounding box center [107, 121] width 214 height 40
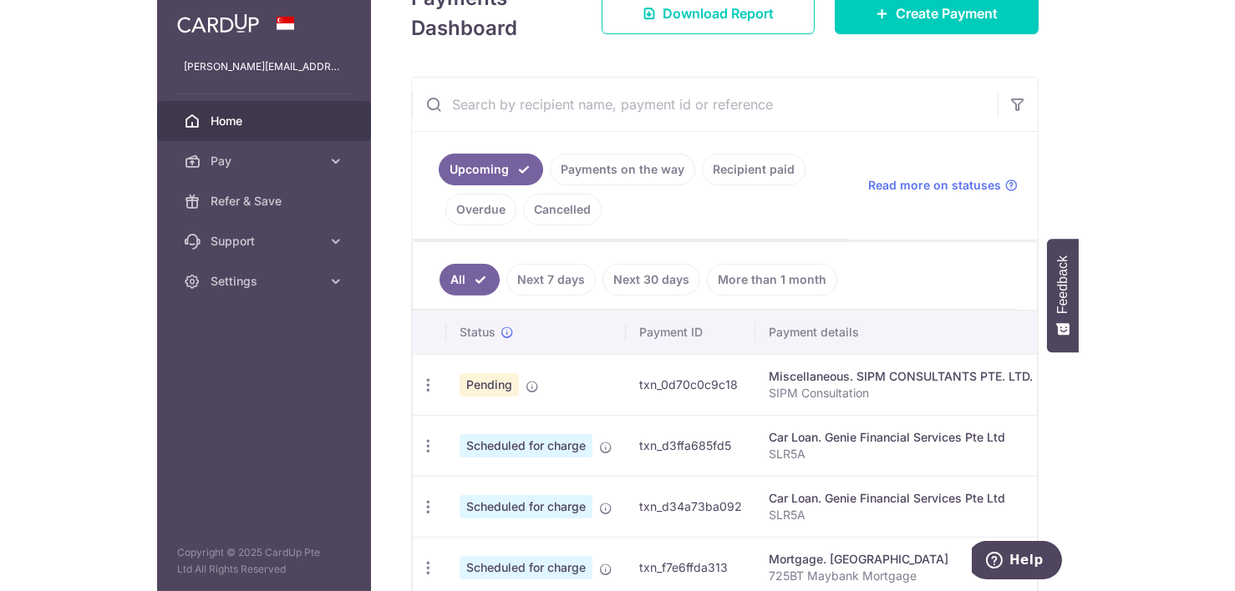
scroll to position [270, 0]
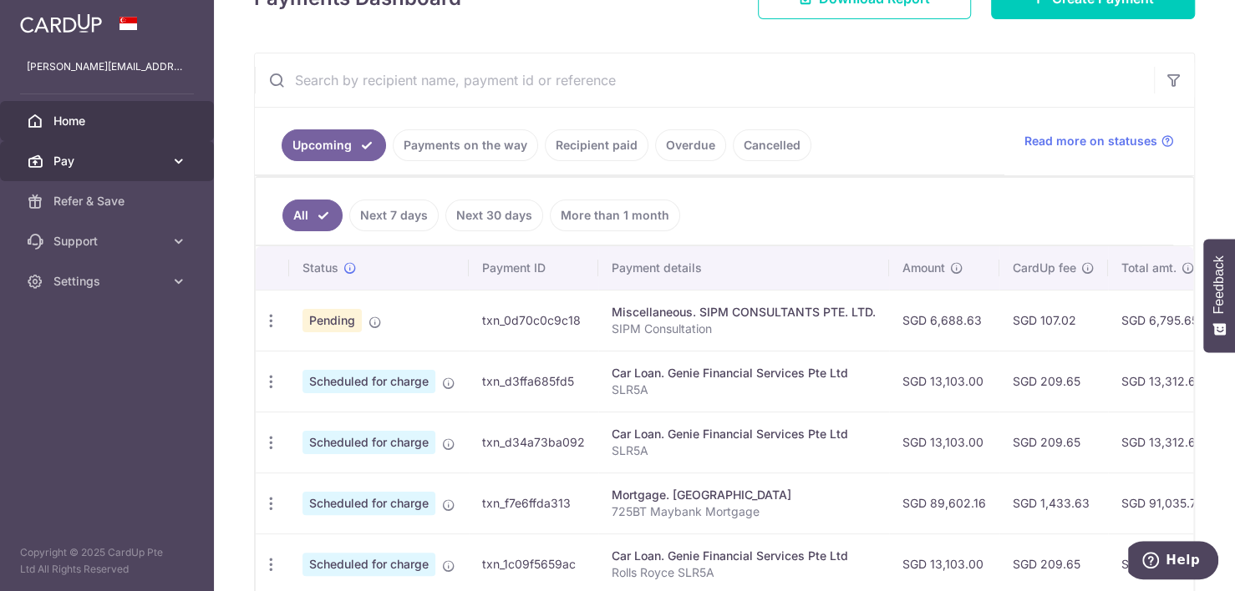
click at [194, 156] on link "Pay" at bounding box center [107, 161] width 214 height 40
